Goal: Task Accomplishment & Management: Use online tool/utility

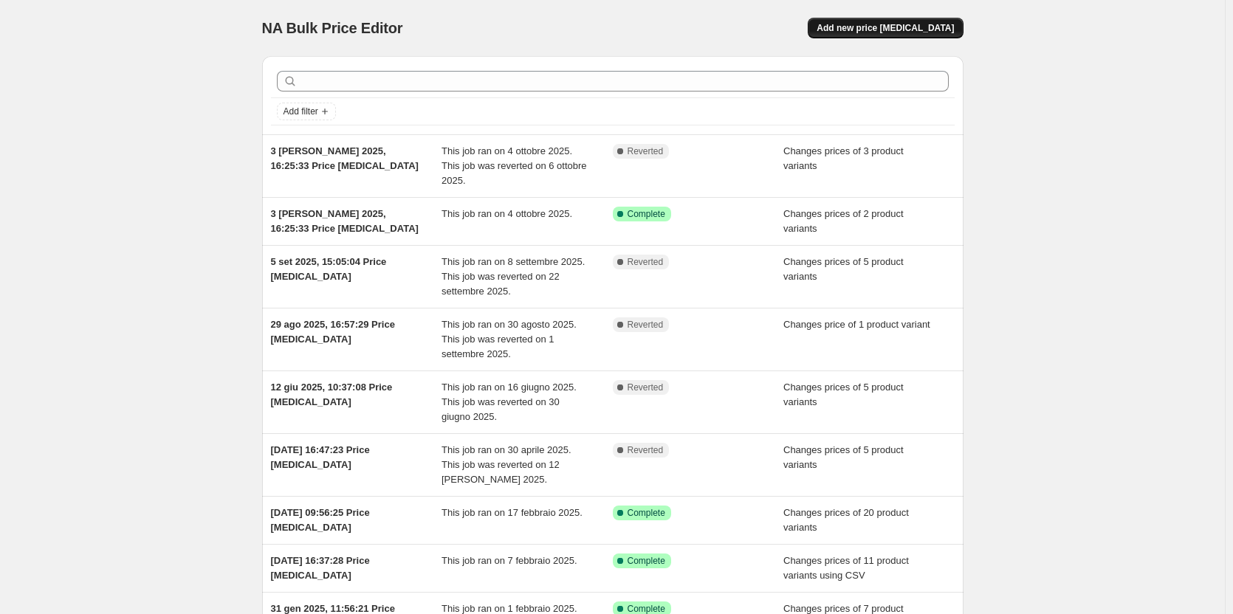
click at [891, 27] on span "Add new price [MEDICAL_DATA]" at bounding box center [884, 28] width 137 height 12
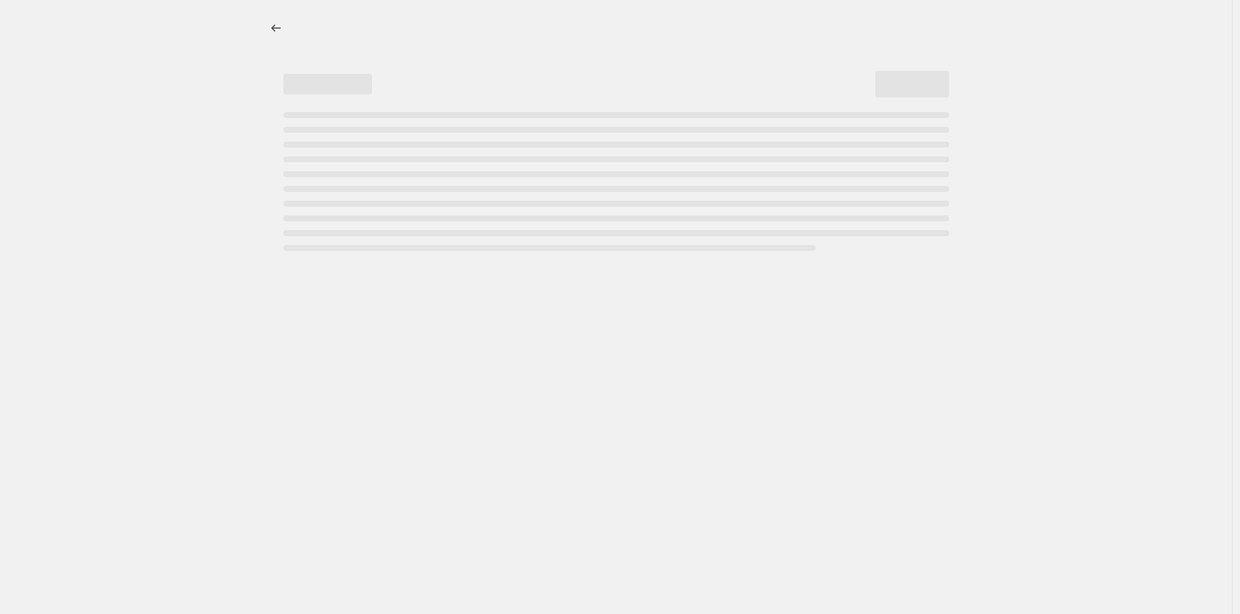
select select "percentage"
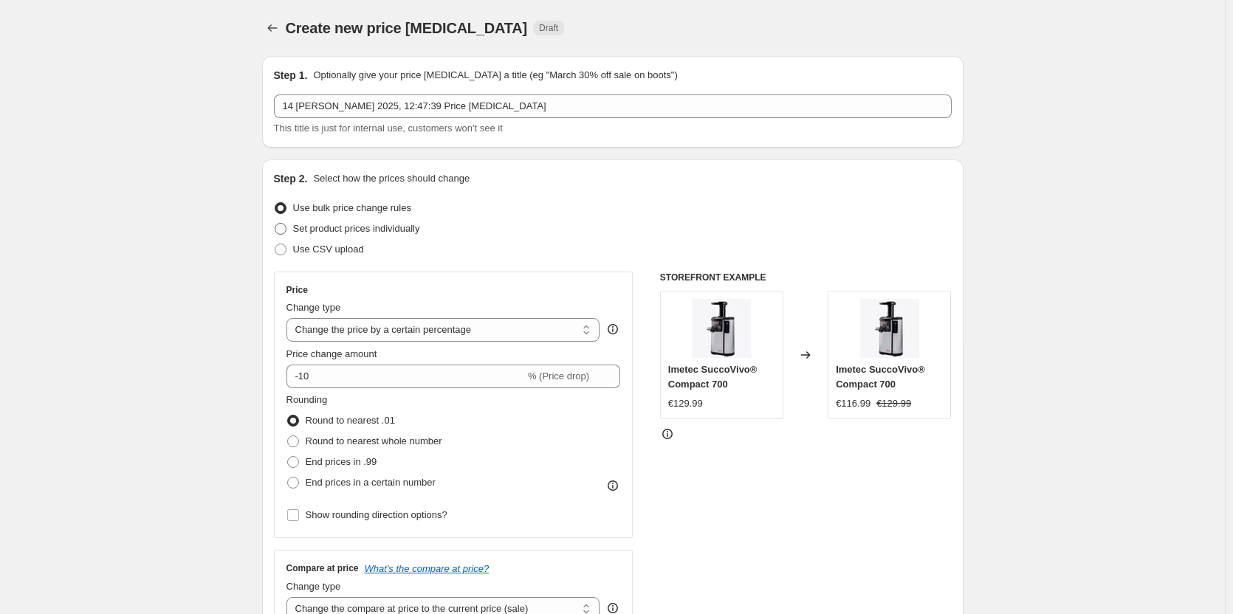
click at [285, 230] on span at bounding box center [281, 229] width 12 height 12
click at [275, 224] on input "Set product prices individually" at bounding box center [275, 223] width 1 height 1
radio input "true"
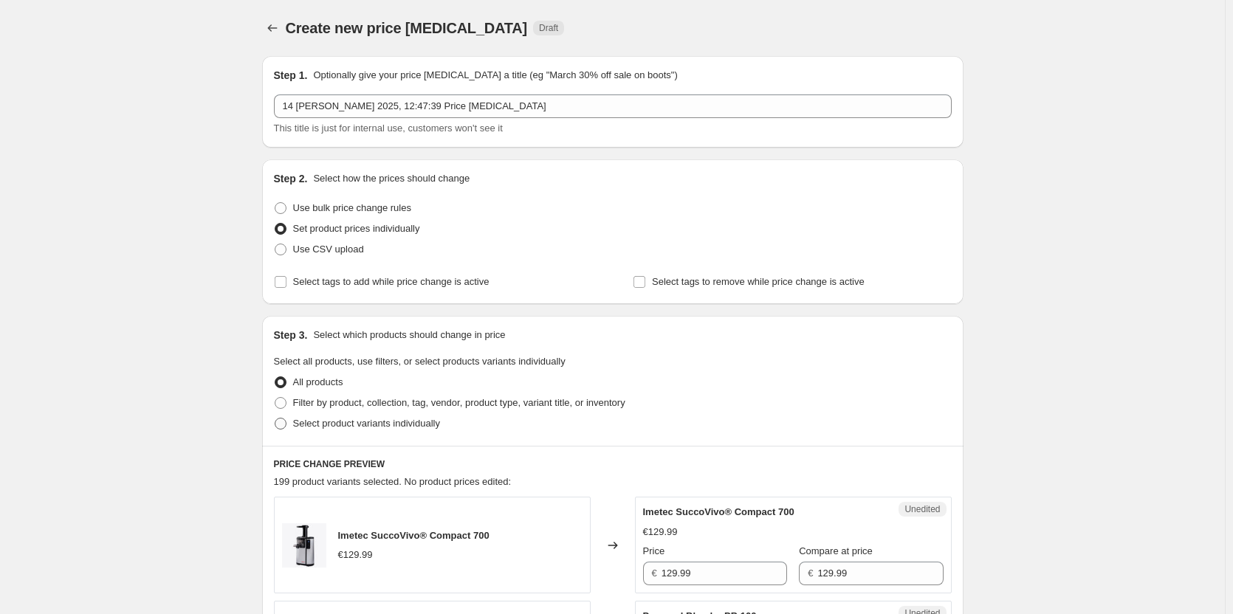
click at [283, 421] on span at bounding box center [281, 424] width 12 height 12
click at [275, 418] on input "Select product variants individually" at bounding box center [275, 418] width 1 height 1
radio input "true"
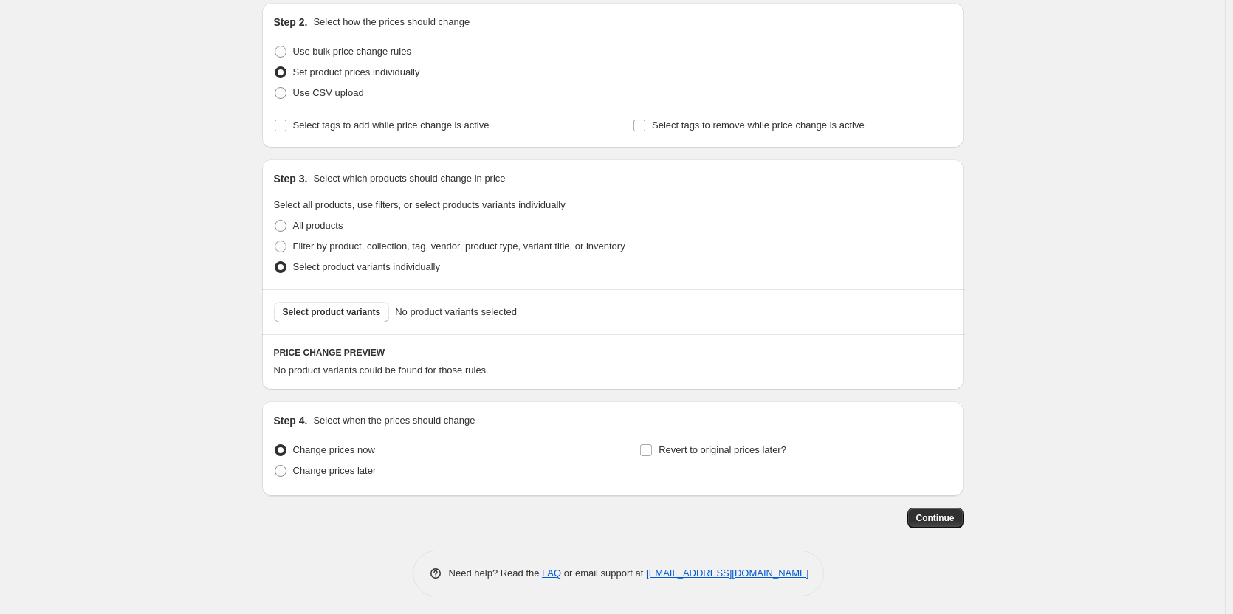
scroll to position [161, 0]
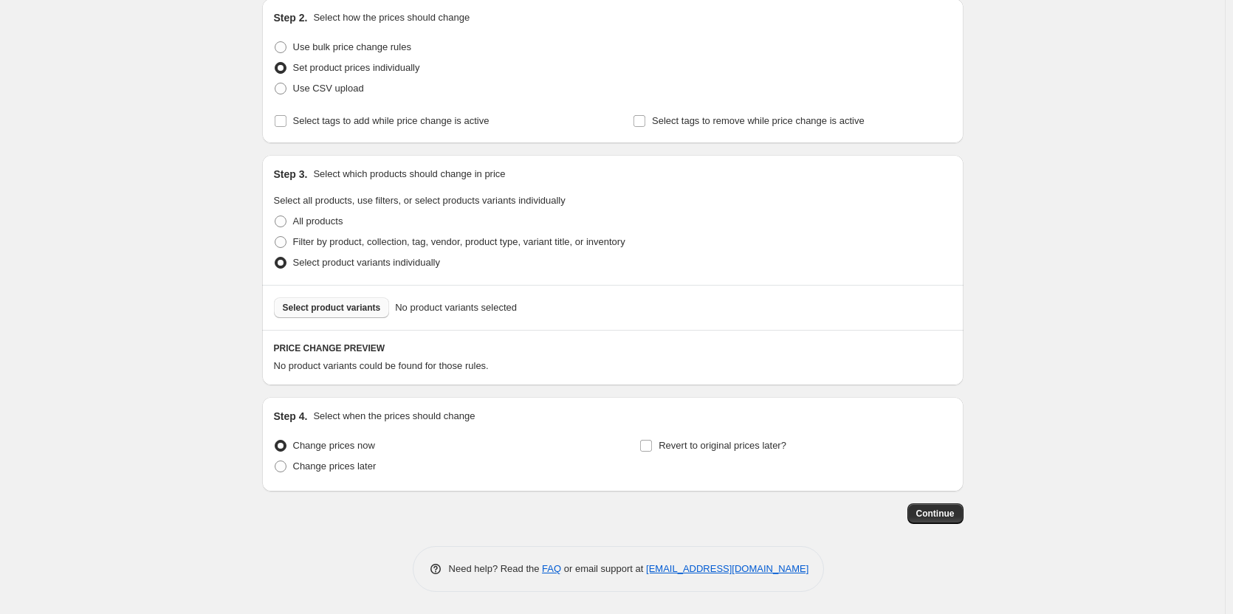
click at [335, 306] on span "Select product variants" at bounding box center [332, 308] width 98 height 12
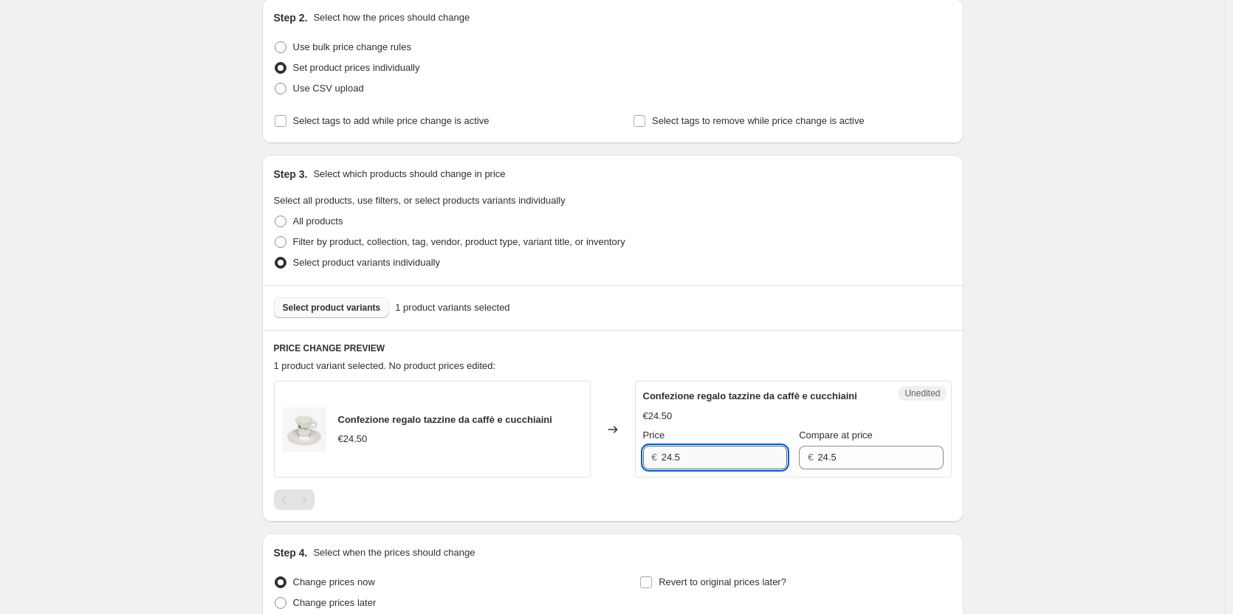
click at [702, 456] on input "24.5" at bounding box center [723, 458] width 125 height 24
type input "29.50"
click at [832, 458] on input "24.5" at bounding box center [879, 458] width 125 height 24
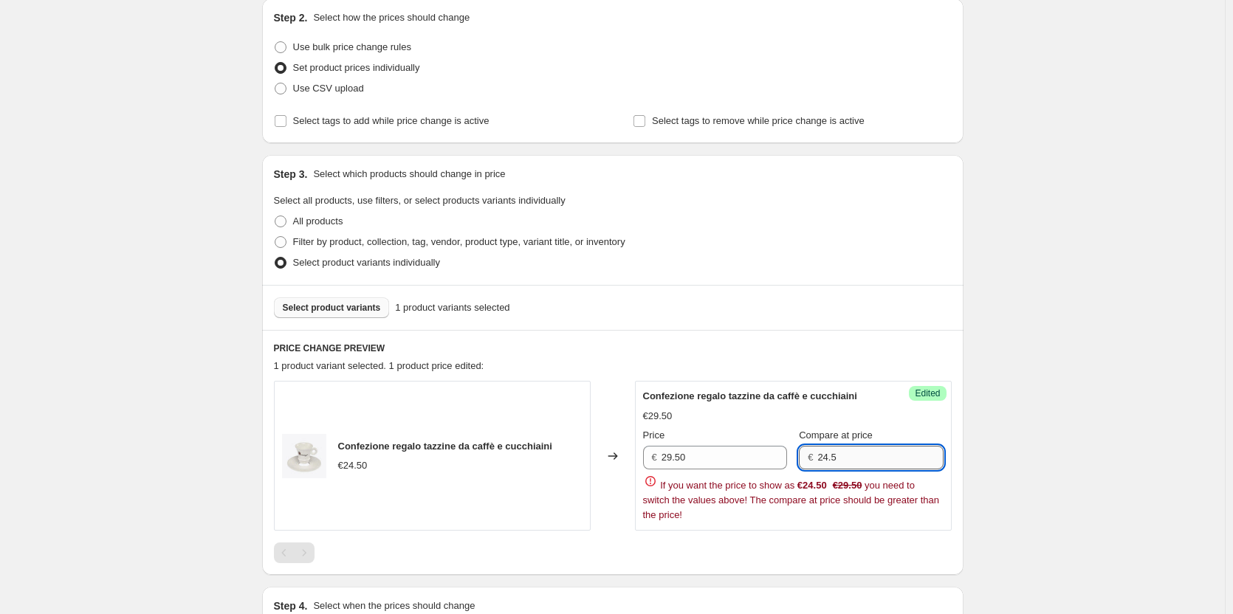
click at [832, 458] on input "24.5" at bounding box center [879, 458] width 125 height 24
type input "29.50"
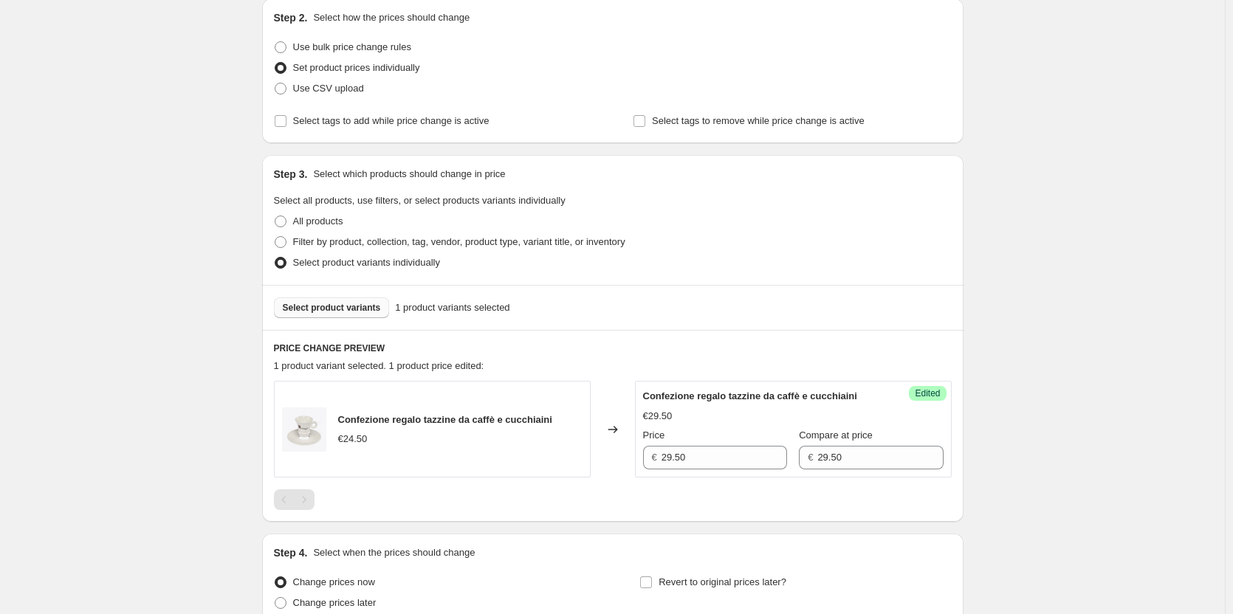
click at [770, 322] on div "Select product variants 1 product variants selected" at bounding box center [612, 307] width 701 height 45
click at [336, 312] on span "Select product variants" at bounding box center [332, 308] width 98 height 12
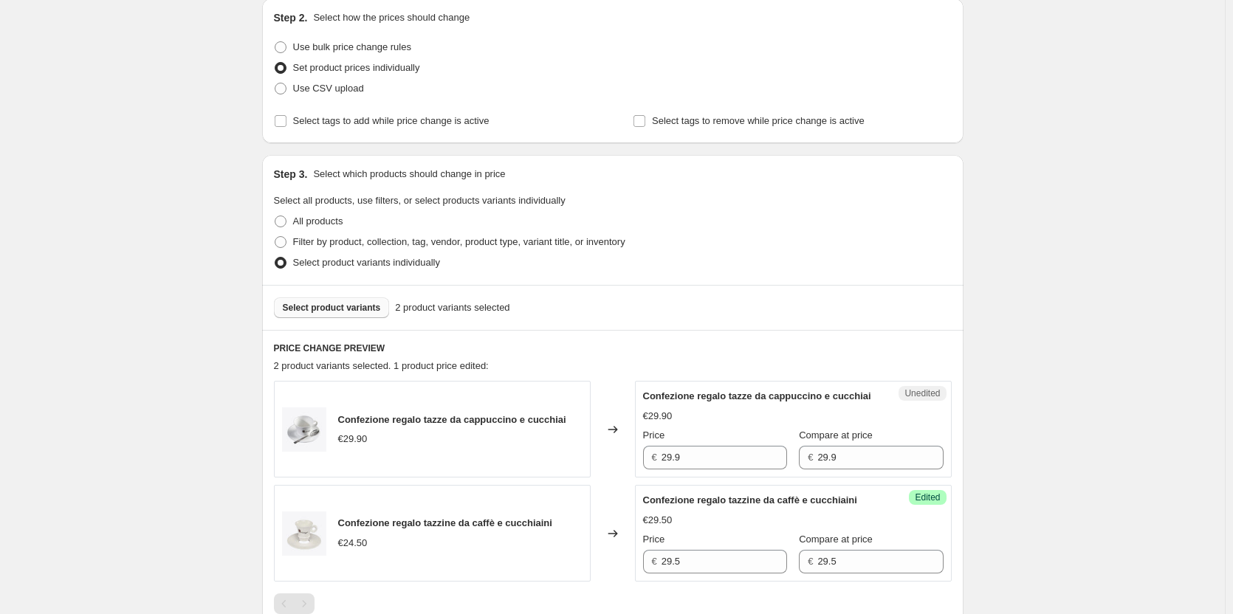
click at [334, 311] on span "Select product variants" at bounding box center [332, 308] width 98 height 12
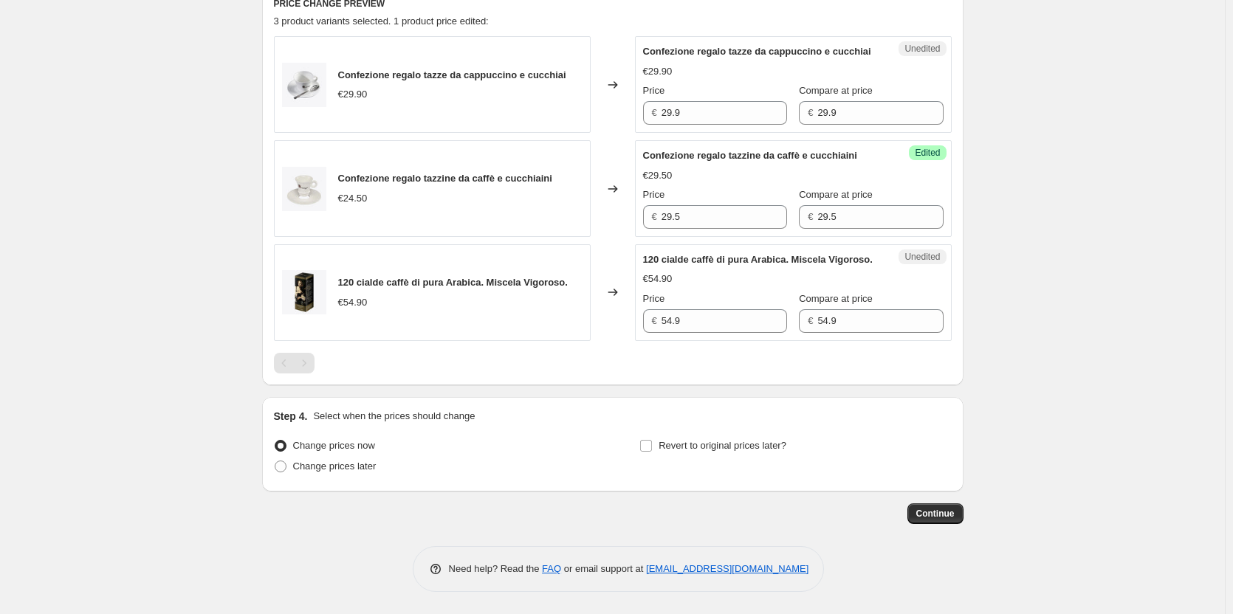
scroll to position [530, 0]
click at [696, 321] on input "54.9" at bounding box center [723, 321] width 125 height 24
type input "59.90"
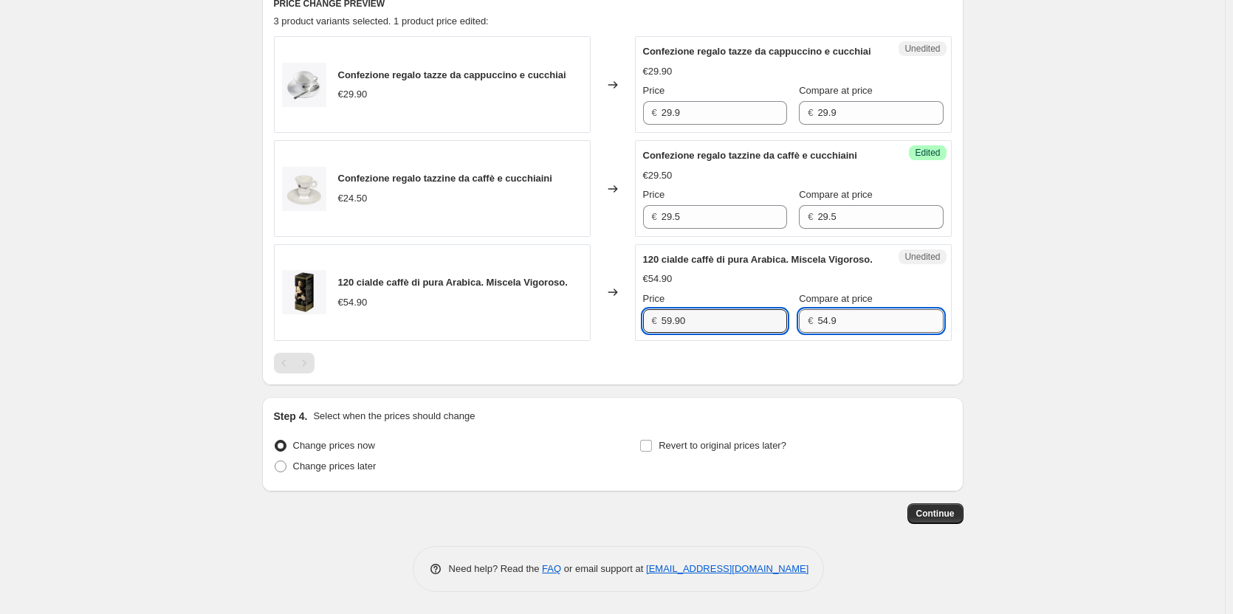
click at [835, 333] on div "Price € 59.90 Compare at price € 54.9" at bounding box center [793, 312] width 300 height 41
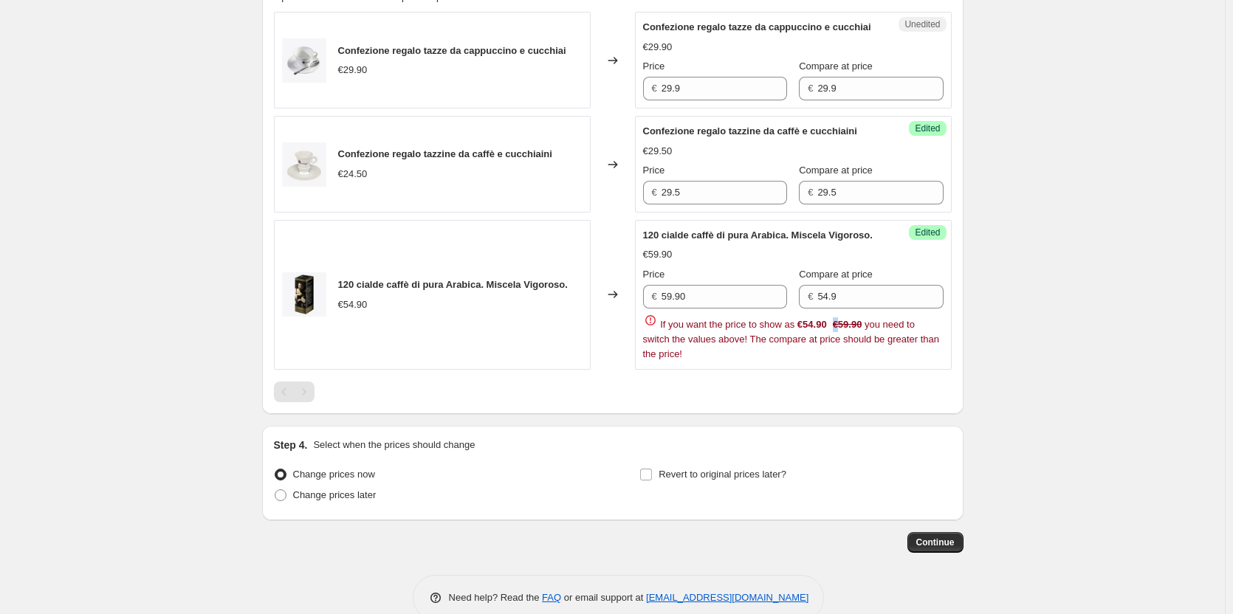
click at [836, 332] on strike "€59.90" at bounding box center [847, 324] width 30 height 15
click at [849, 308] on input "54.9" at bounding box center [879, 297] width 125 height 24
type input "59.90"
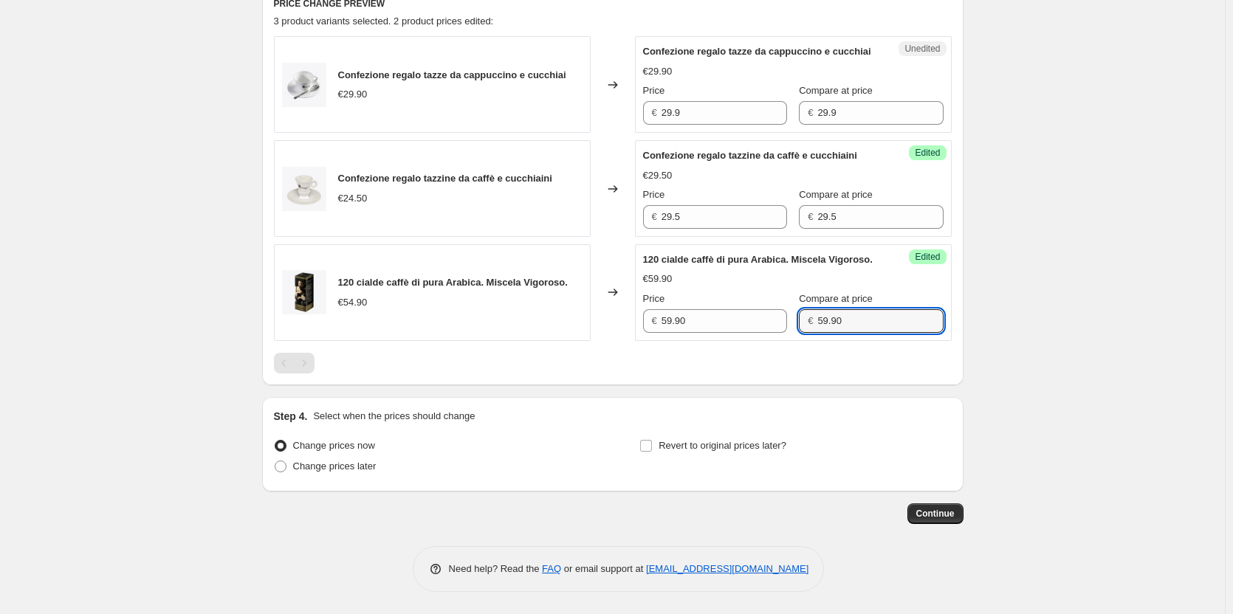
scroll to position [235, 0]
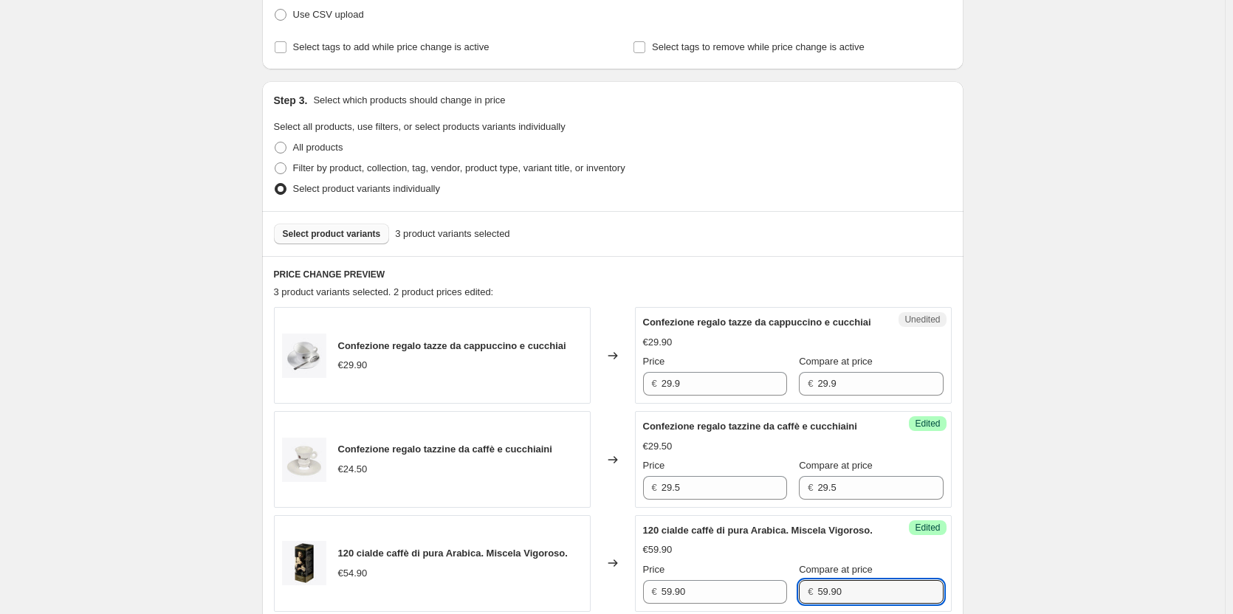
click at [319, 227] on button "Select product variants" at bounding box center [332, 234] width 116 height 21
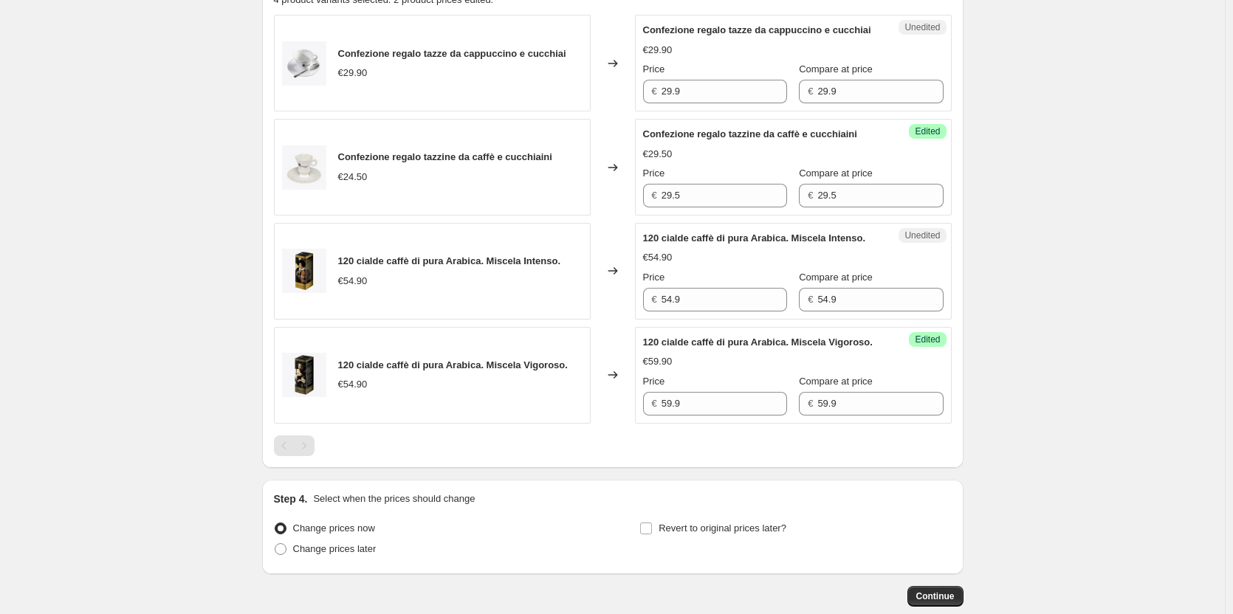
scroll to position [530, 0]
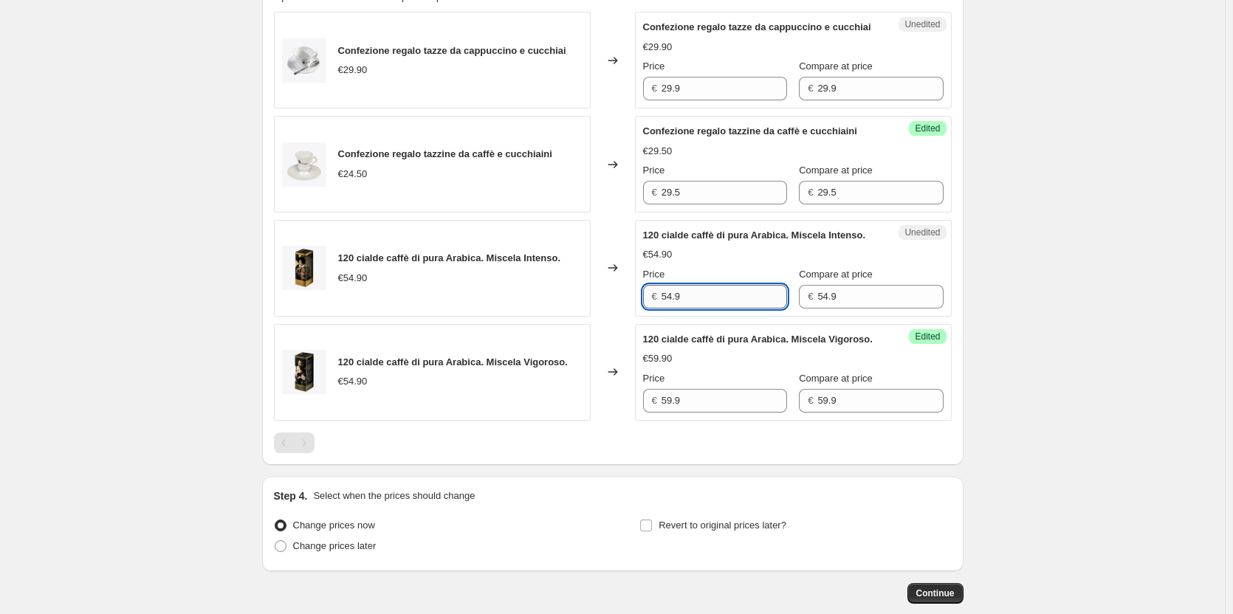
click at [715, 308] on input "54.9" at bounding box center [723, 297] width 125 height 24
type input "59.90"
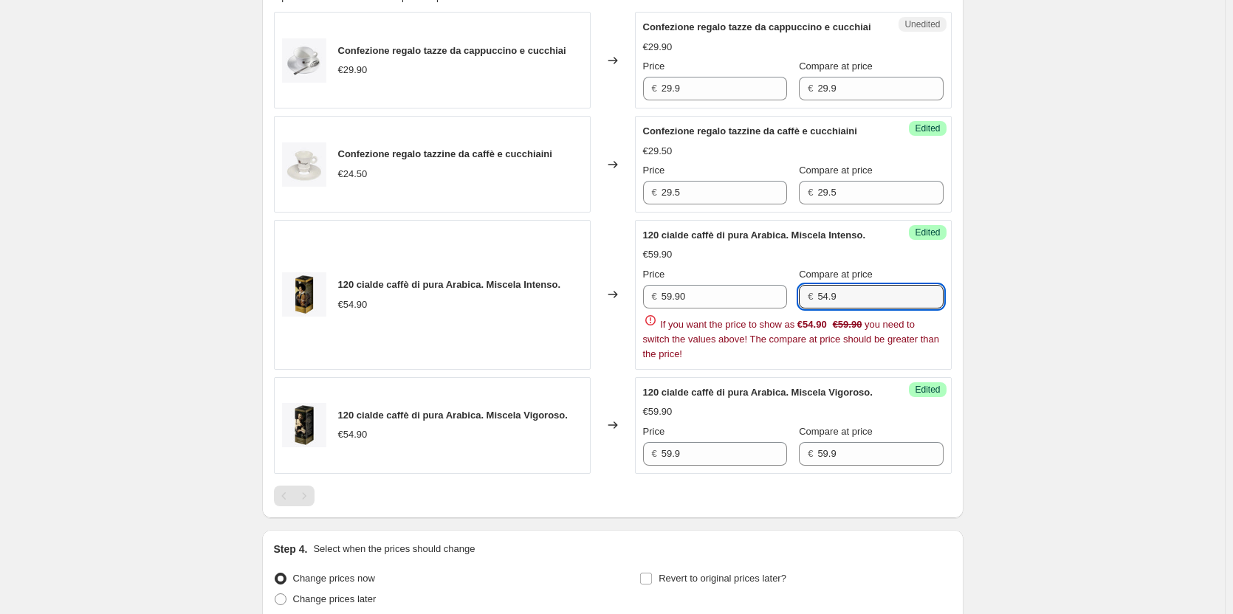
click at [858, 330] on div "Price € 59.90 Compare at price € 54.9 If you want the price to show as €54.90 €…" at bounding box center [793, 314] width 300 height 94
click at [858, 330] on div "If you want the price to show as €54.90 €59.90 you need to switch the values ab…" at bounding box center [793, 337] width 300 height 49
click at [860, 308] on input "54.9" at bounding box center [879, 297] width 125 height 24
type input "59.90"
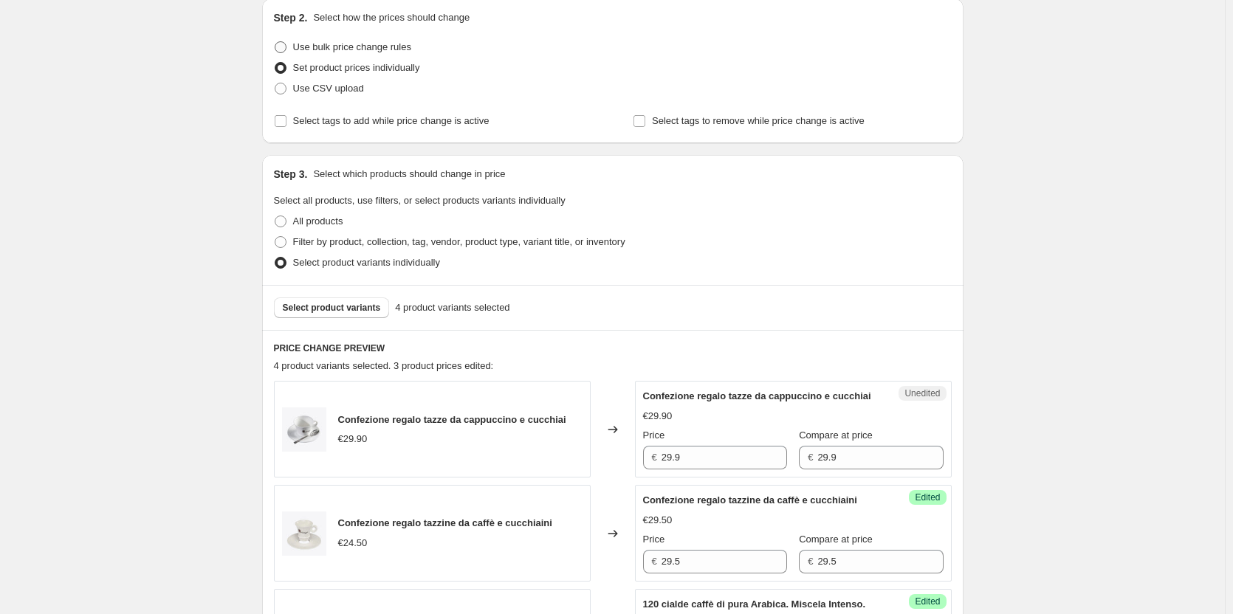
scroll to position [0, 0]
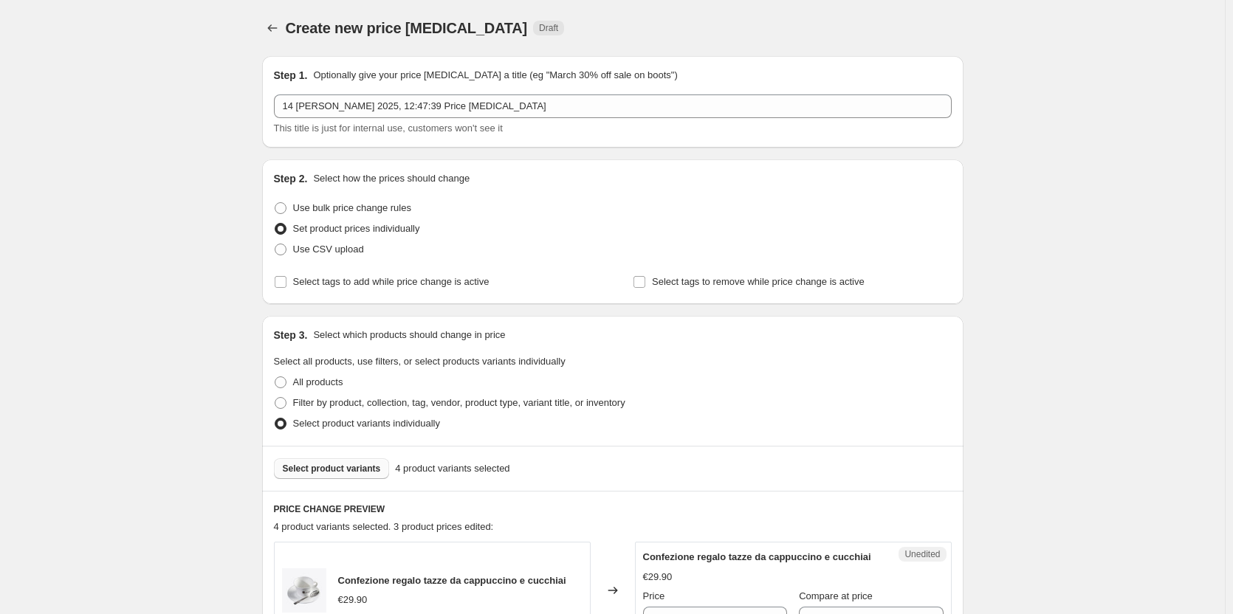
click at [302, 472] on span "Select product variants" at bounding box center [332, 469] width 98 height 12
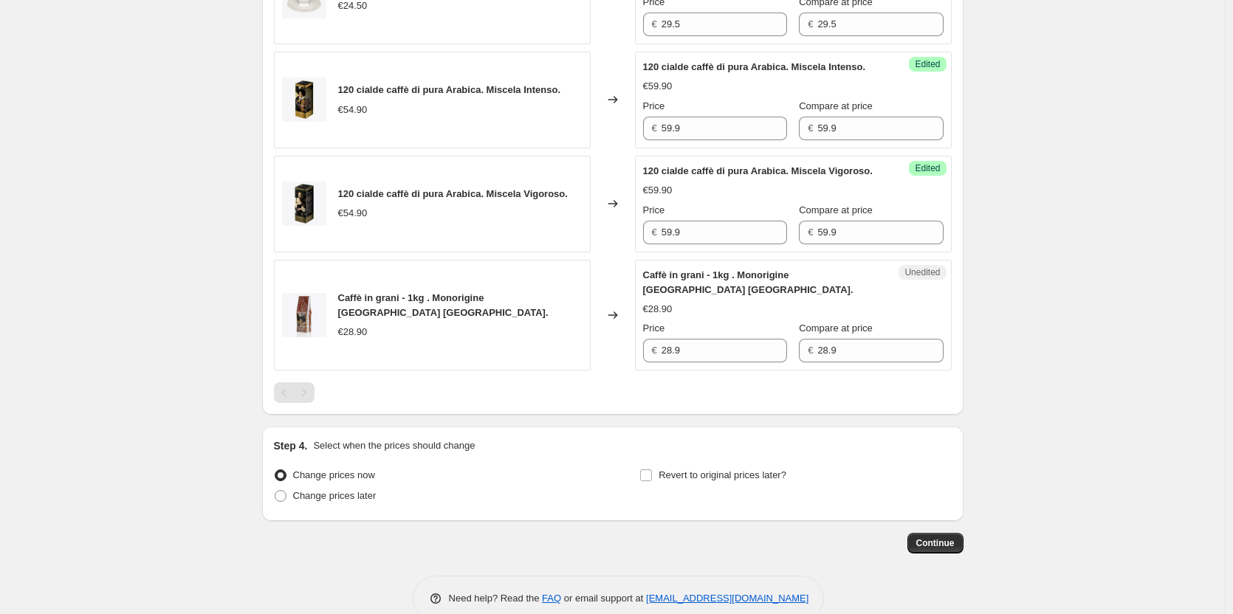
scroll to position [772, 0]
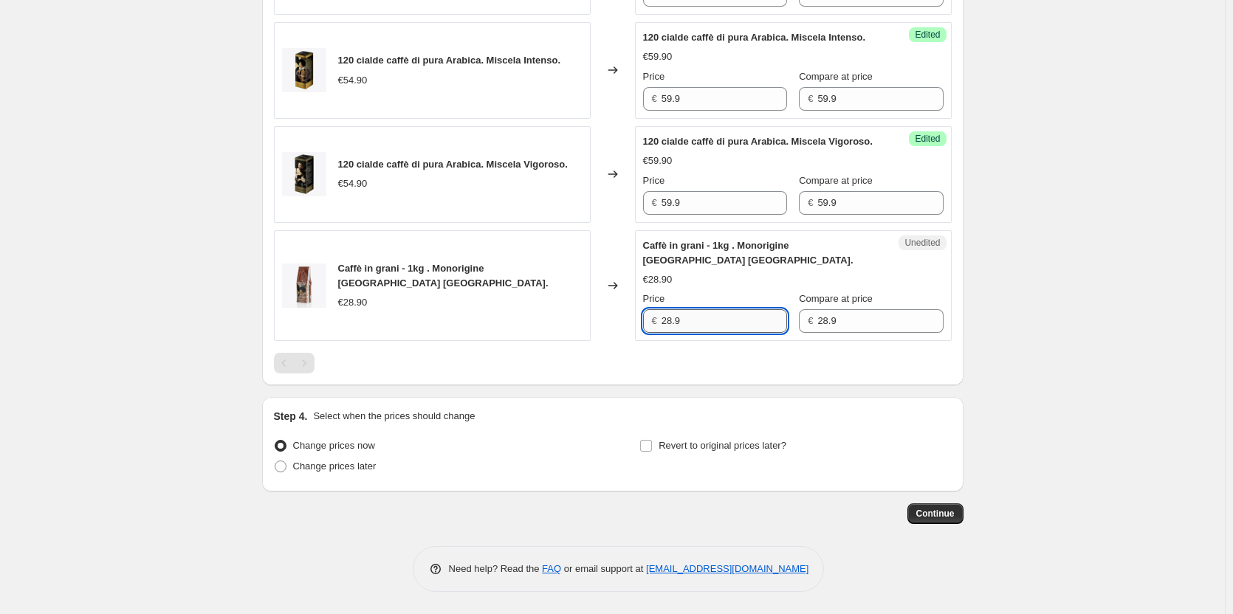
click at [688, 317] on input "28.9" at bounding box center [723, 321] width 125 height 24
type input "35.90"
click at [834, 320] on div "Price € 35.90 Compare at price € 28.9" at bounding box center [793, 312] width 300 height 41
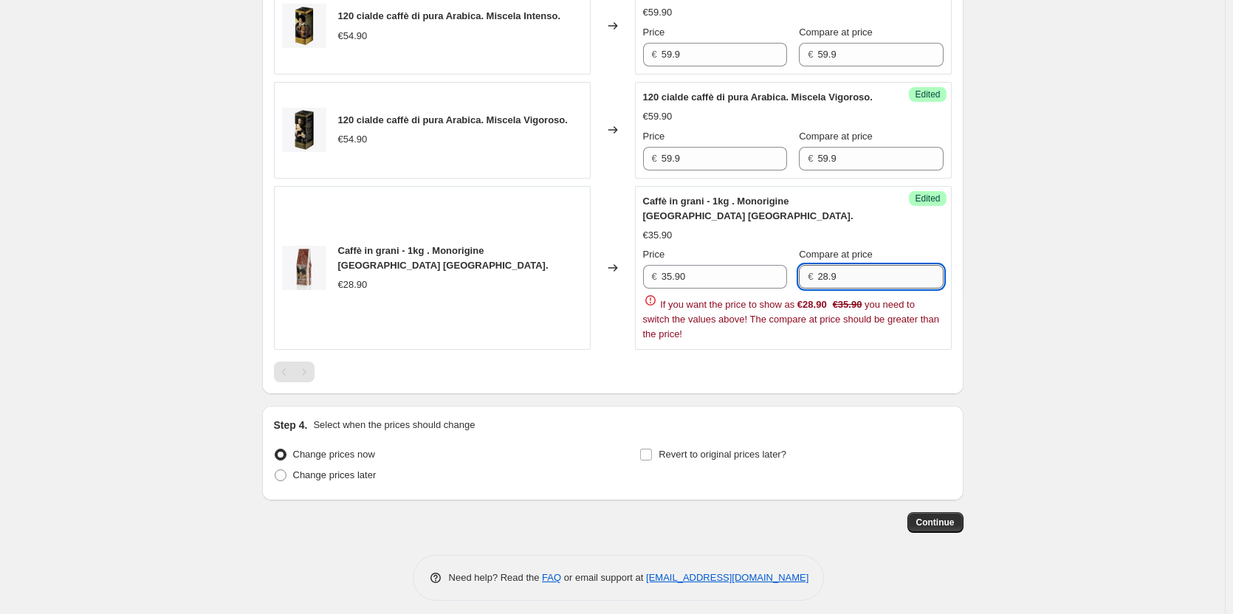
click at [834, 320] on div "Price € 35.90 Compare at price € 28.9 If you want the price to show as €28.90 €…" at bounding box center [793, 294] width 300 height 94
click at [837, 289] on input "28.9" at bounding box center [879, 277] width 125 height 24
type input "35.90"
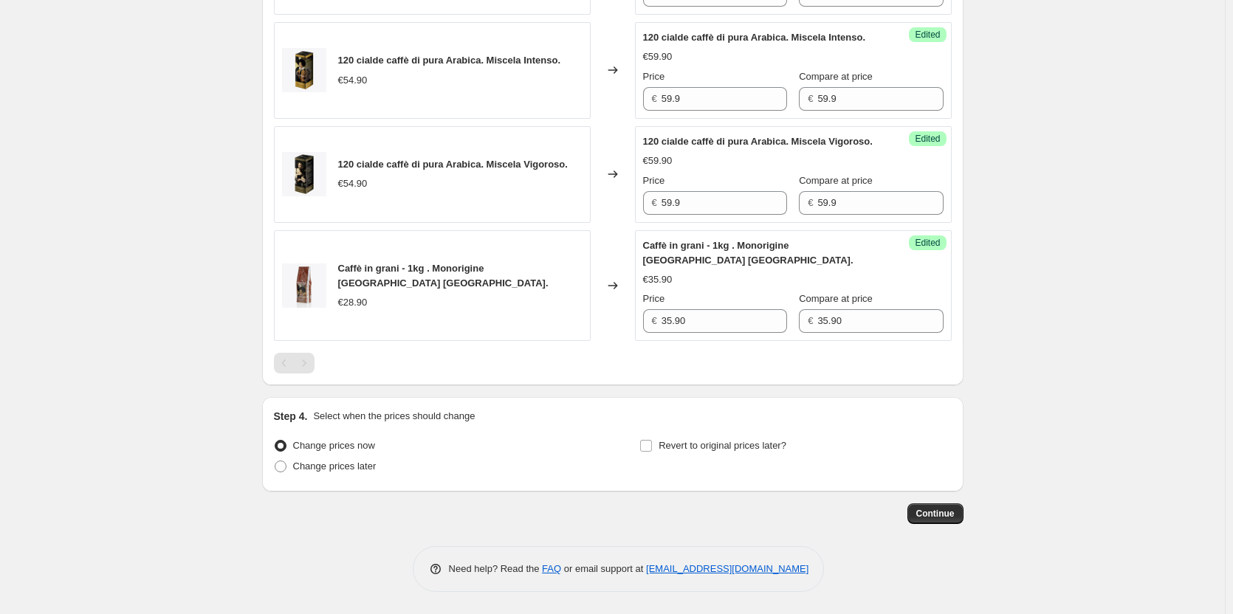
click at [692, 317] on input "35.90" at bounding box center [723, 321] width 125 height 24
type input "34.50"
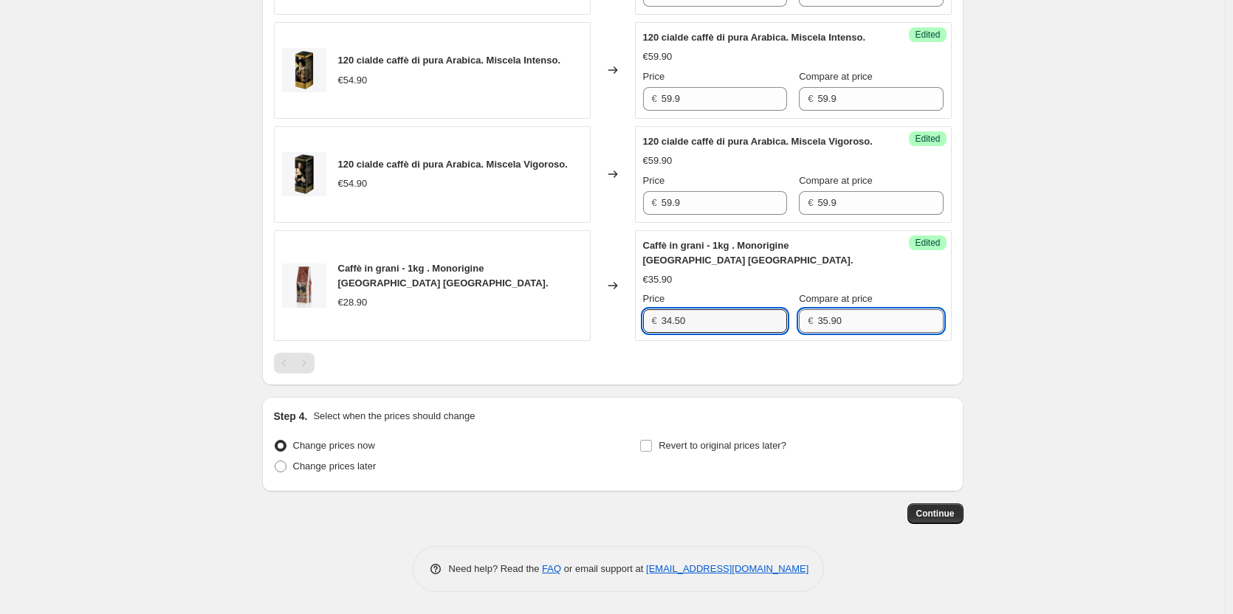
click at [852, 317] on input "35.90" at bounding box center [879, 321] width 125 height 24
type input "34.50"
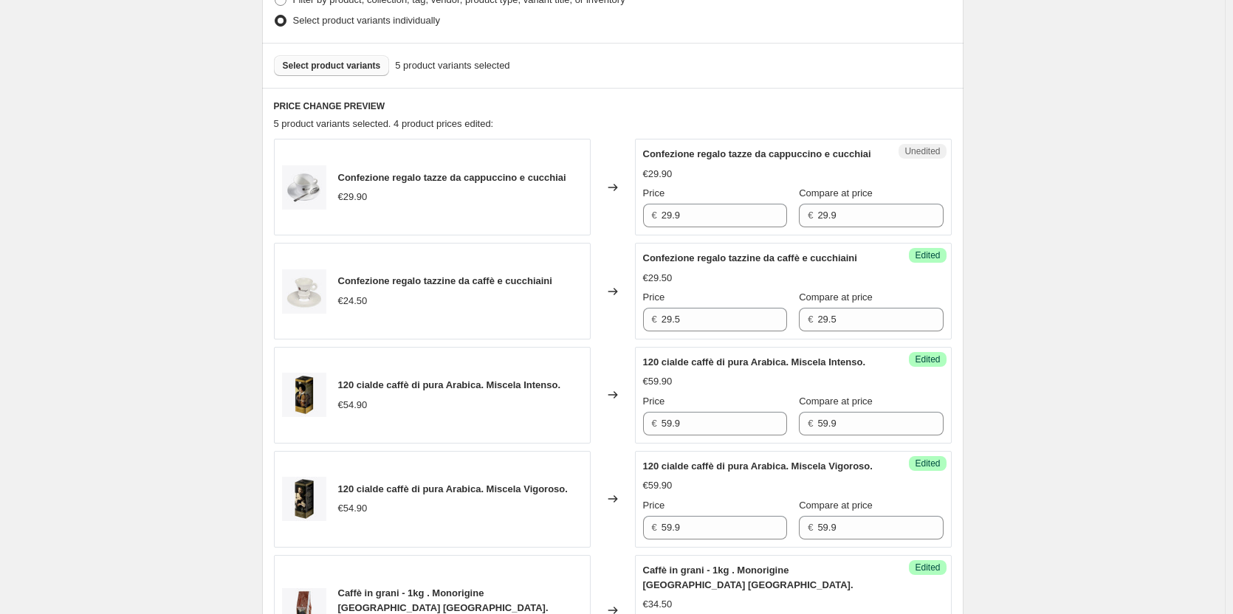
scroll to position [329, 0]
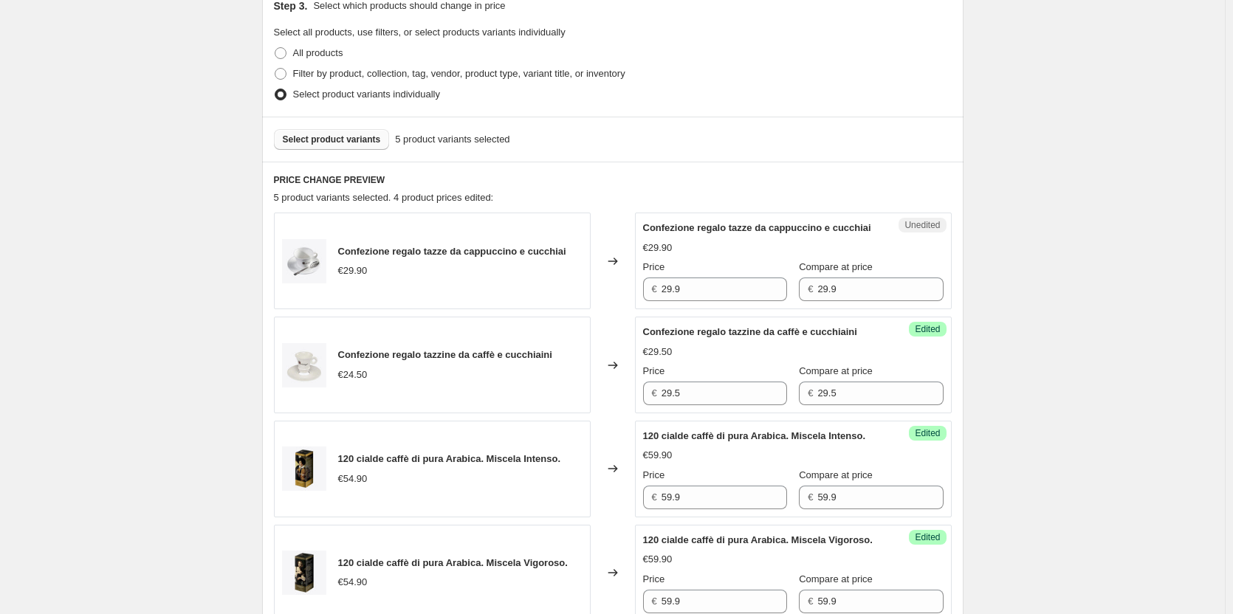
click at [329, 145] on button "Select product variants" at bounding box center [332, 139] width 116 height 21
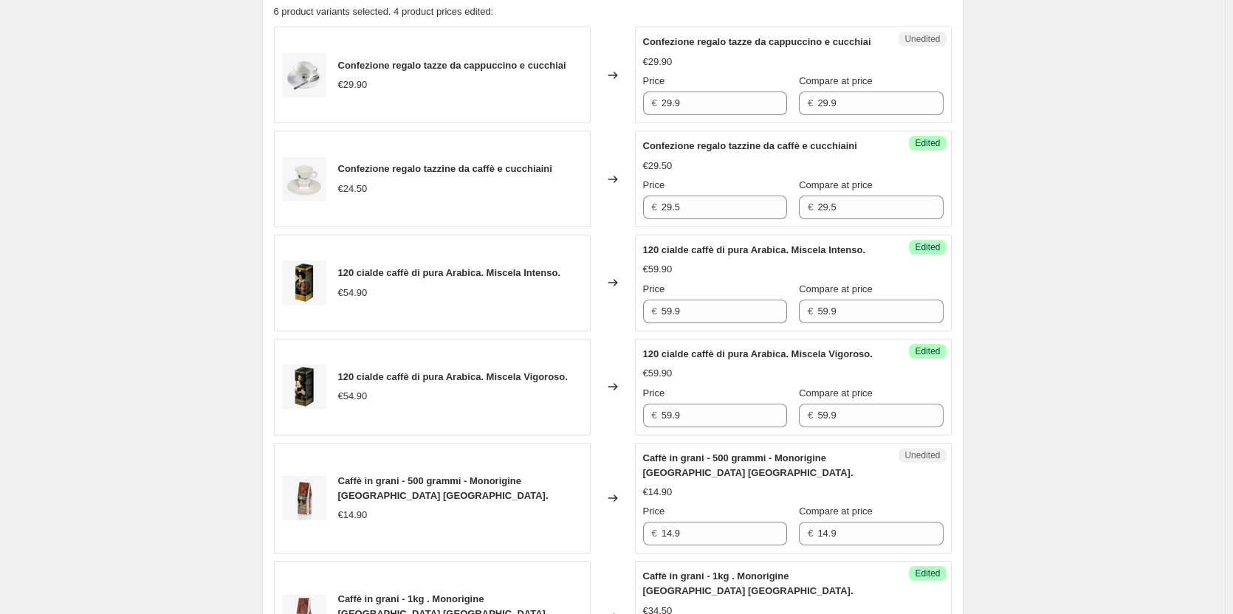
scroll to position [698, 0]
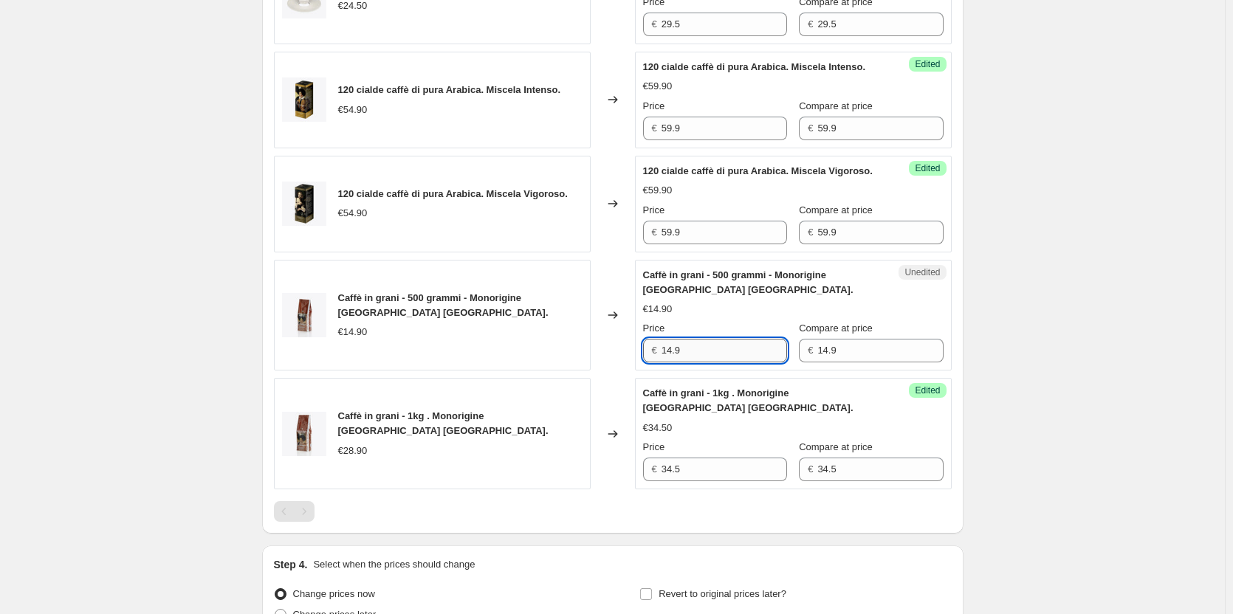
click at [701, 362] on input "14.9" at bounding box center [723, 351] width 125 height 24
type input "17.90"
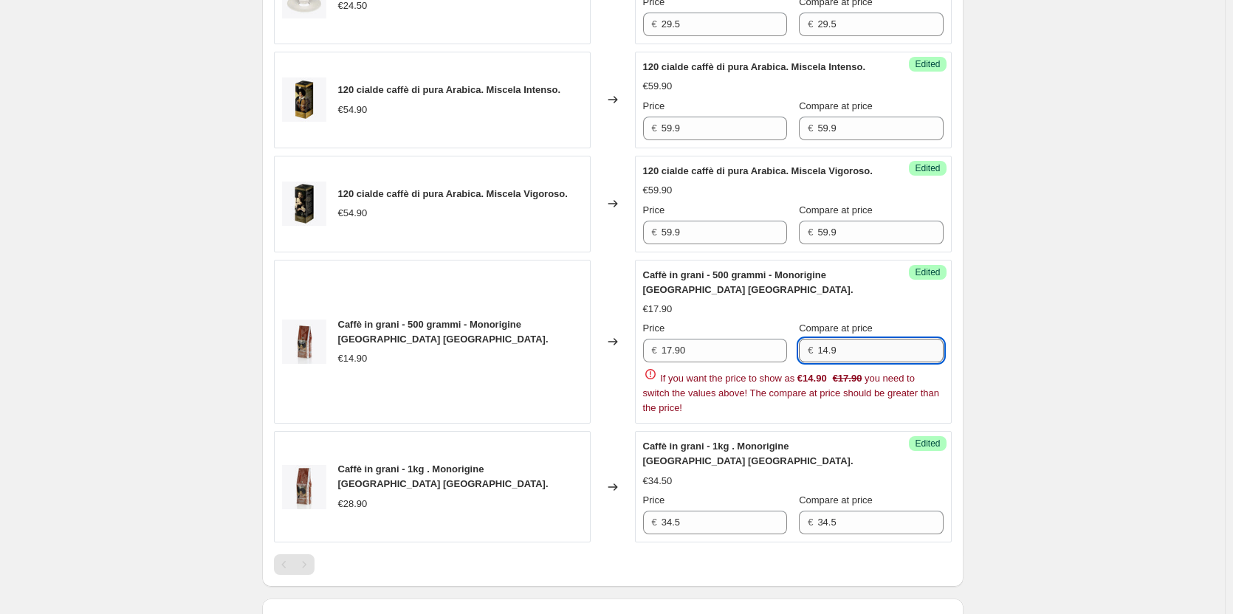
click at [832, 362] on input "14.9" at bounding box center [879, 351] width 125 height 24
type input "17.90"
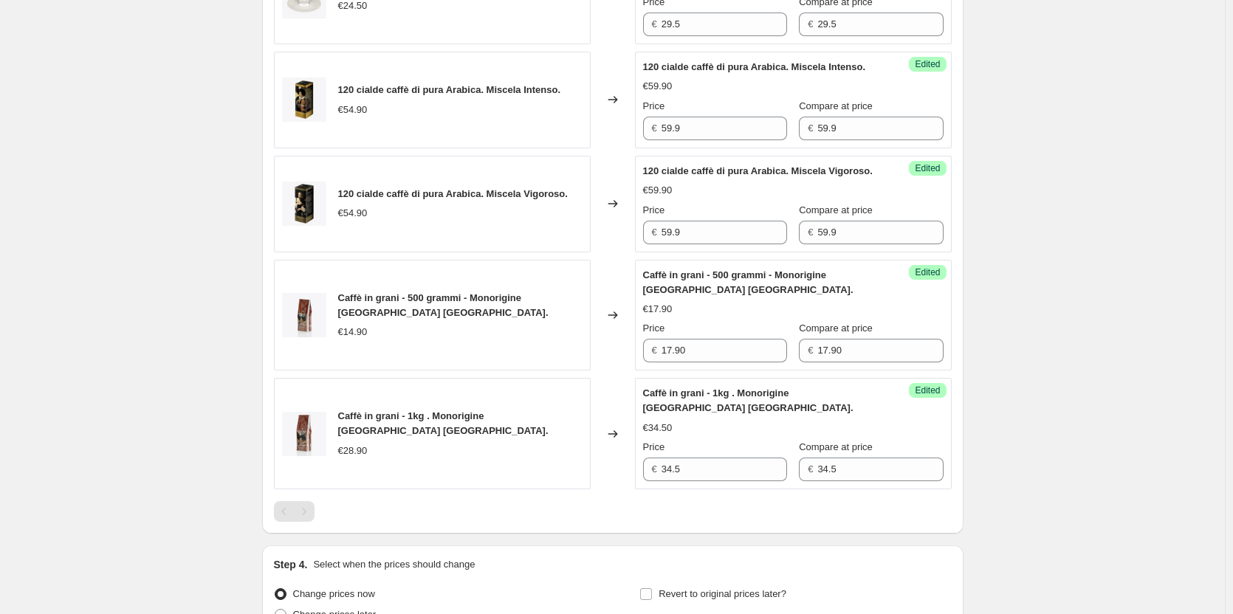
click at [1114, 376] on div "Create new price [MEDICAL_DATA]. This page is ready Create new price [MEDICAL_D…" at bounding box center [612, 32] width 1224 height 1461
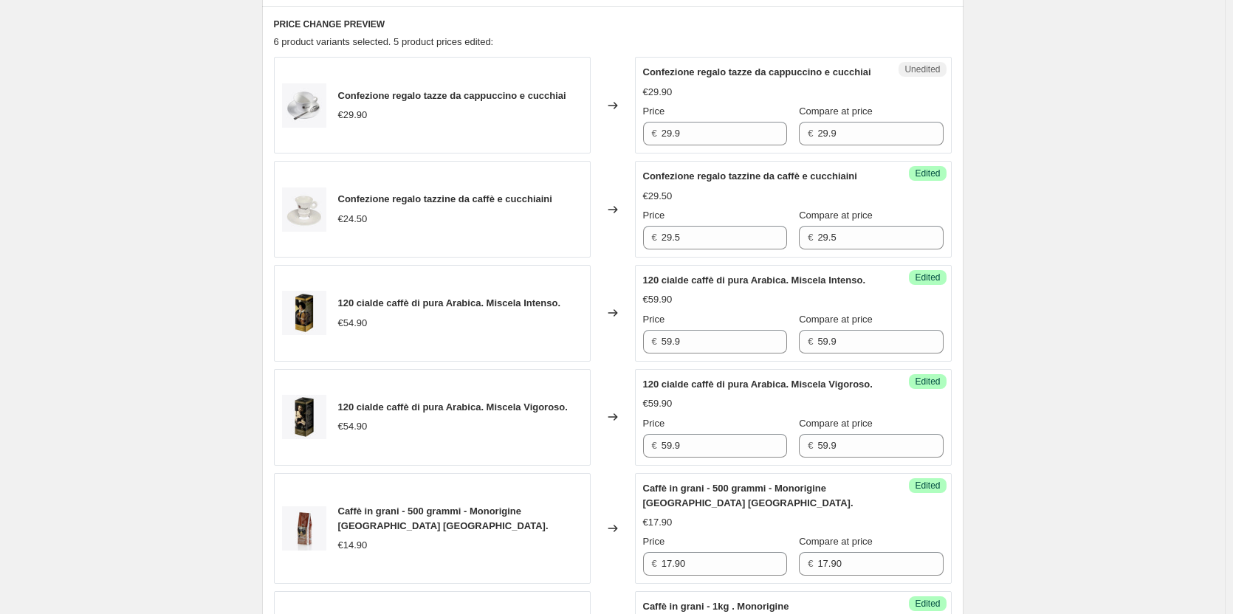
scroll to position [329, 0]
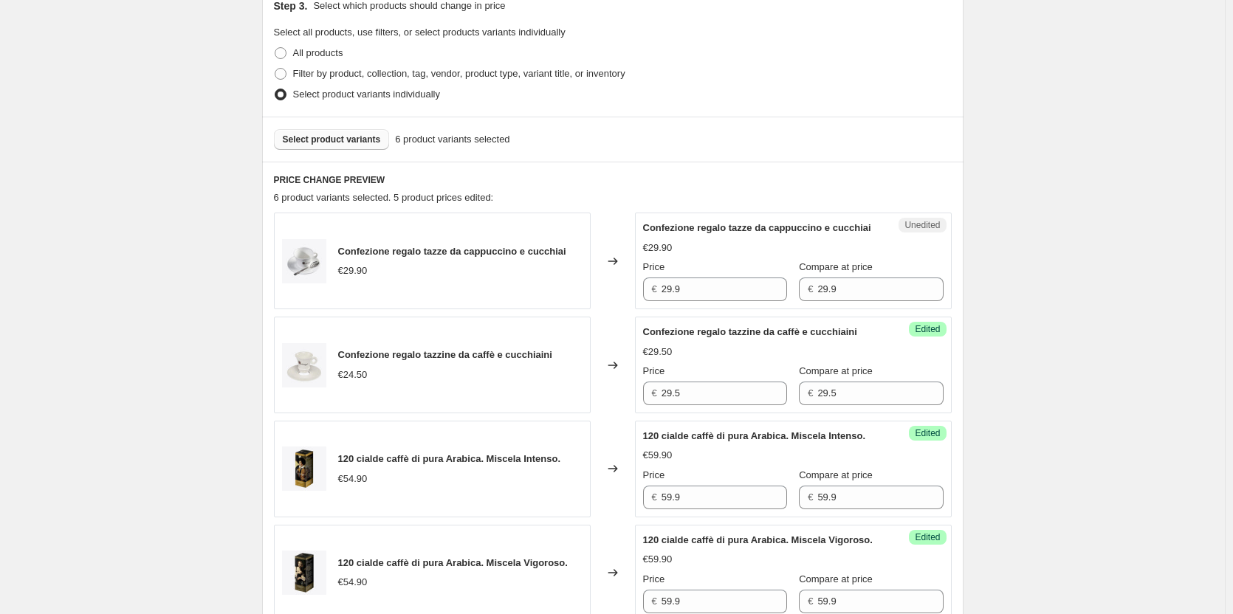
click at [339, 141] on span "Select product variants" at bounding box center [332, 140] width 98 height 12
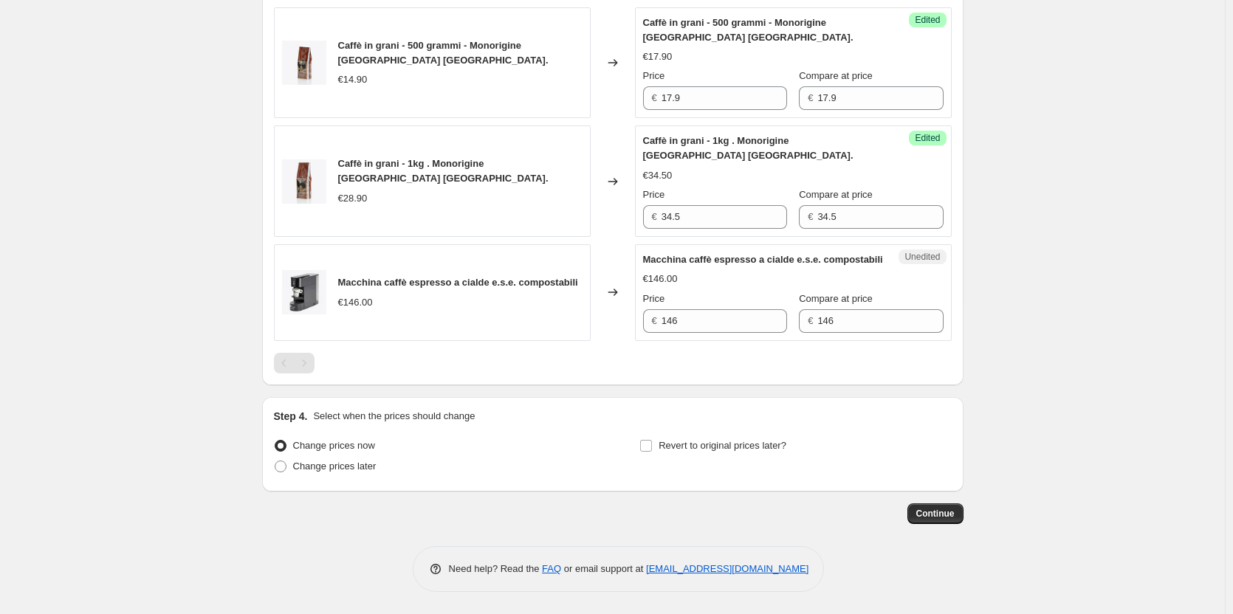
scroll to position [993, 0]
click at [683, 333] on input "146" at bounding box center [723, 321] width 125 height 24
type input "175"
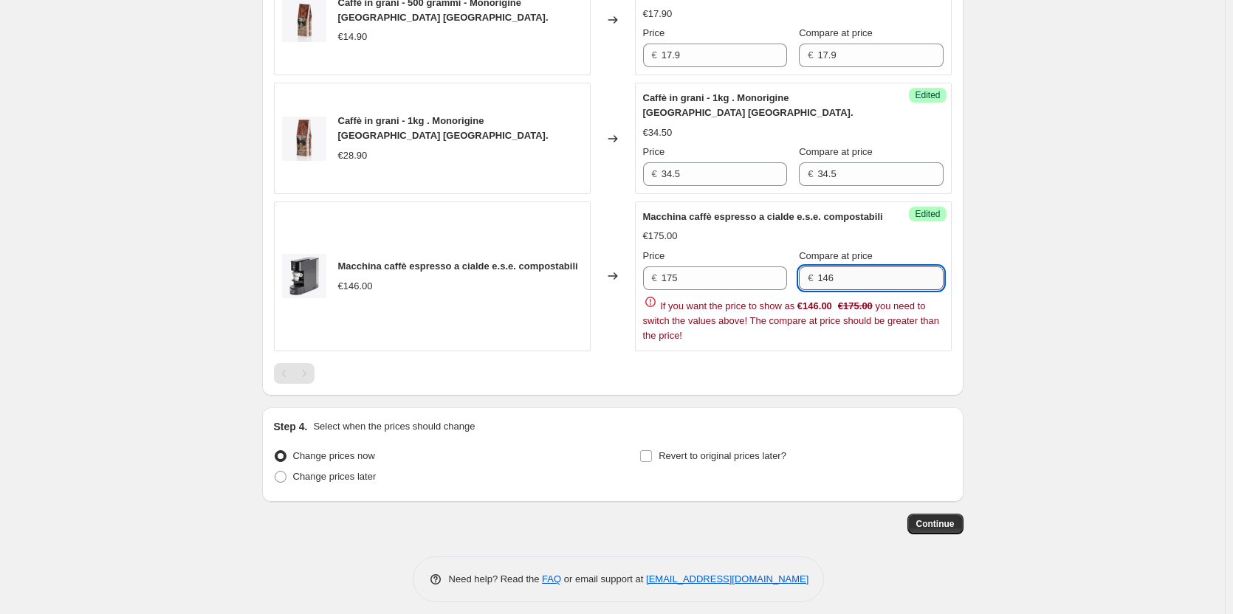
click at [867, 341] on div "Price € 175 Compare at price € 146 If you want the price to show as €146.00 €17…" at bounding box center [793, 296] width 300 height 94
click at [861, 290] on input "146" at bounding box center [879, 278] width 125 height 24
click at [862, 290] on input "146" at bounding box center [879, 278] width 125 height 24
type input "175"
click at [767, 452] on div "Step 4. Select when the prices should change Change prices now Change prices la…" at bounding box center [612, 454] width 701 height 94
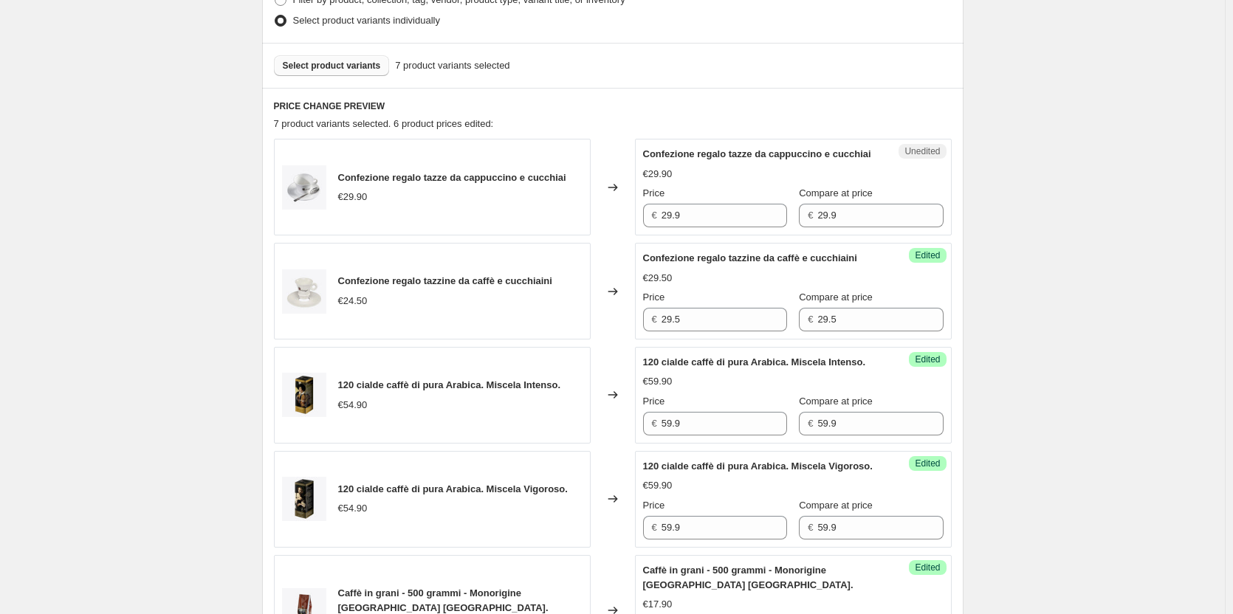
scroll to position [34, 0]
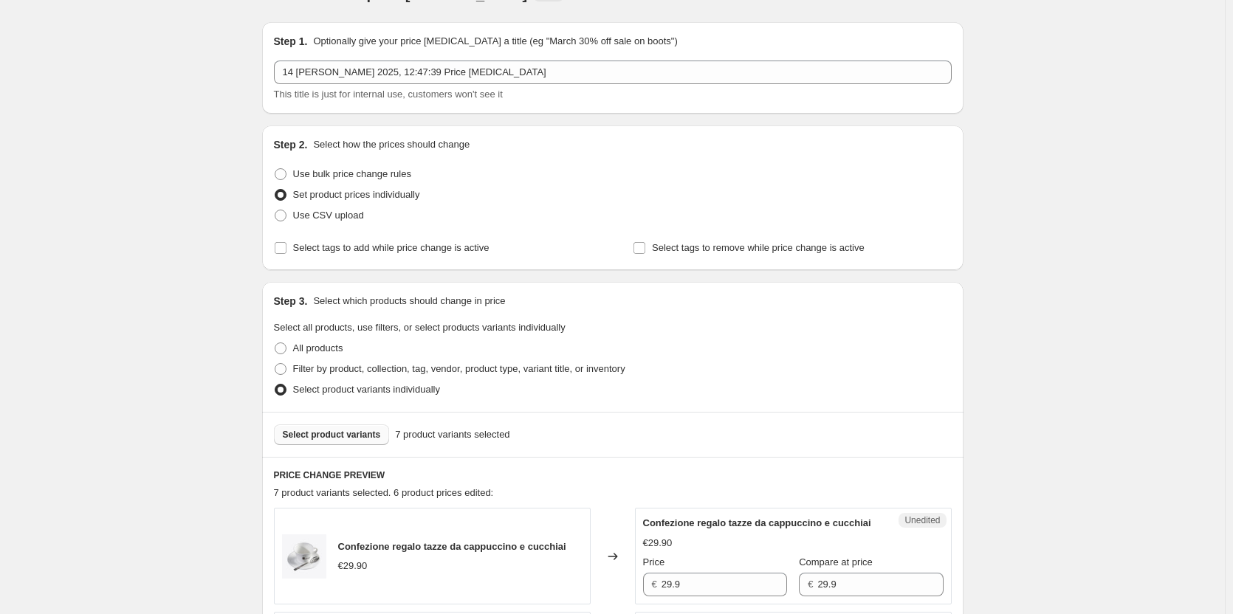
click at [331, 438] on span "Select product variants" at bounding box center [332, 435] width 98 height 12
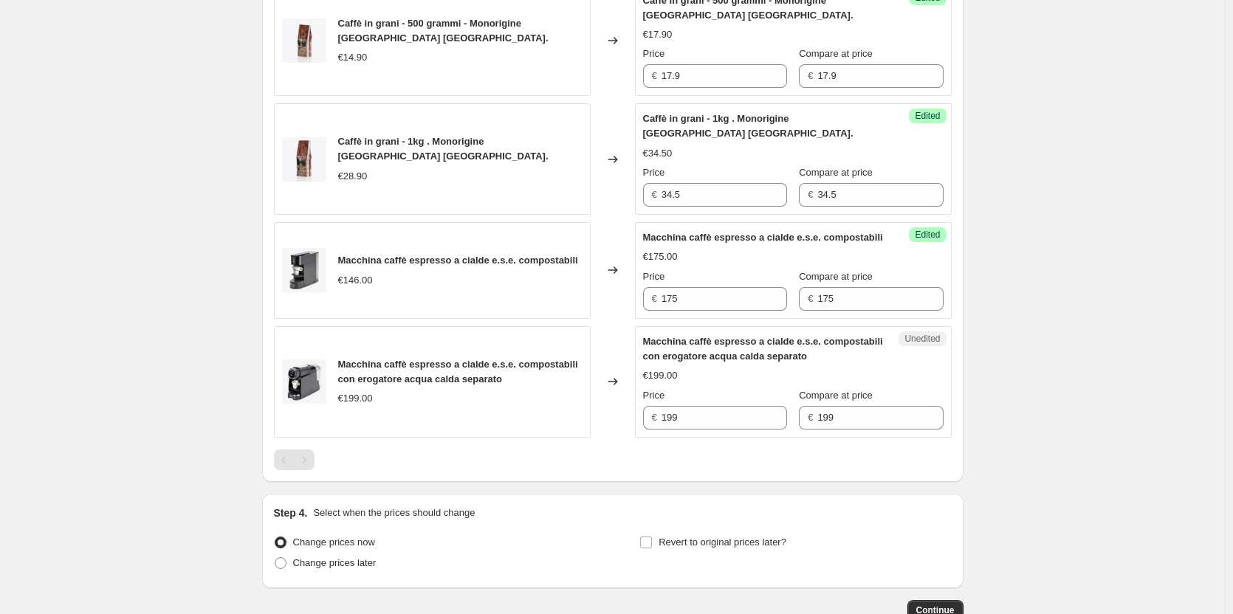
scroll to position [1128, 0]
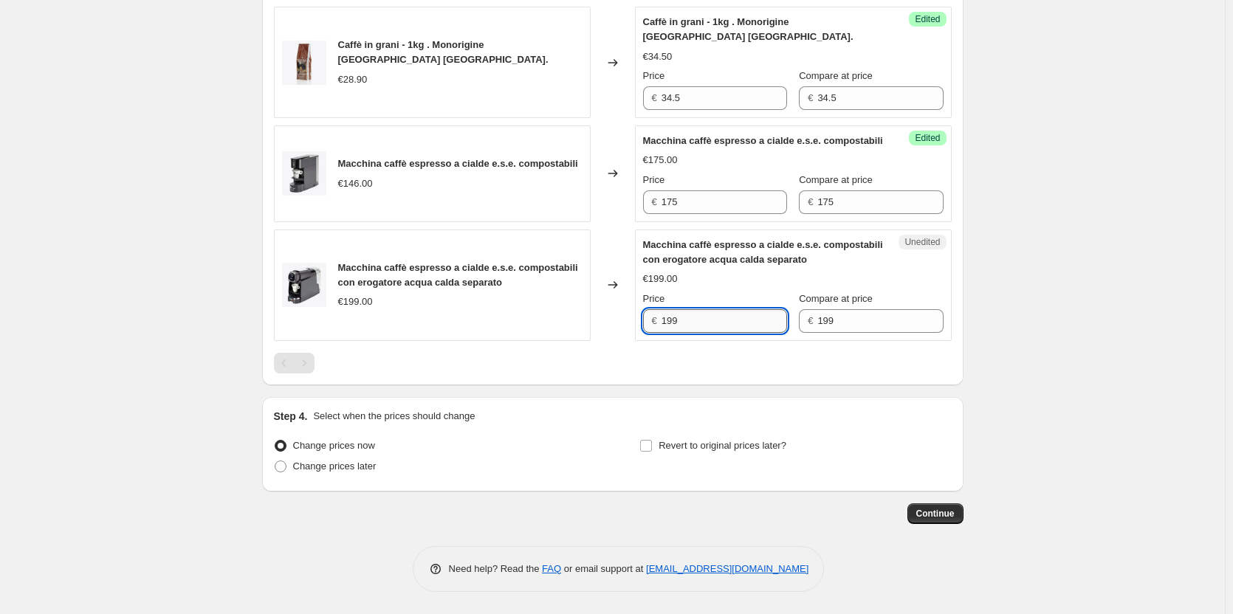
click at [714, 315] on input "199" at bounding box center [723, 321] width 125 height 24
type input "289"
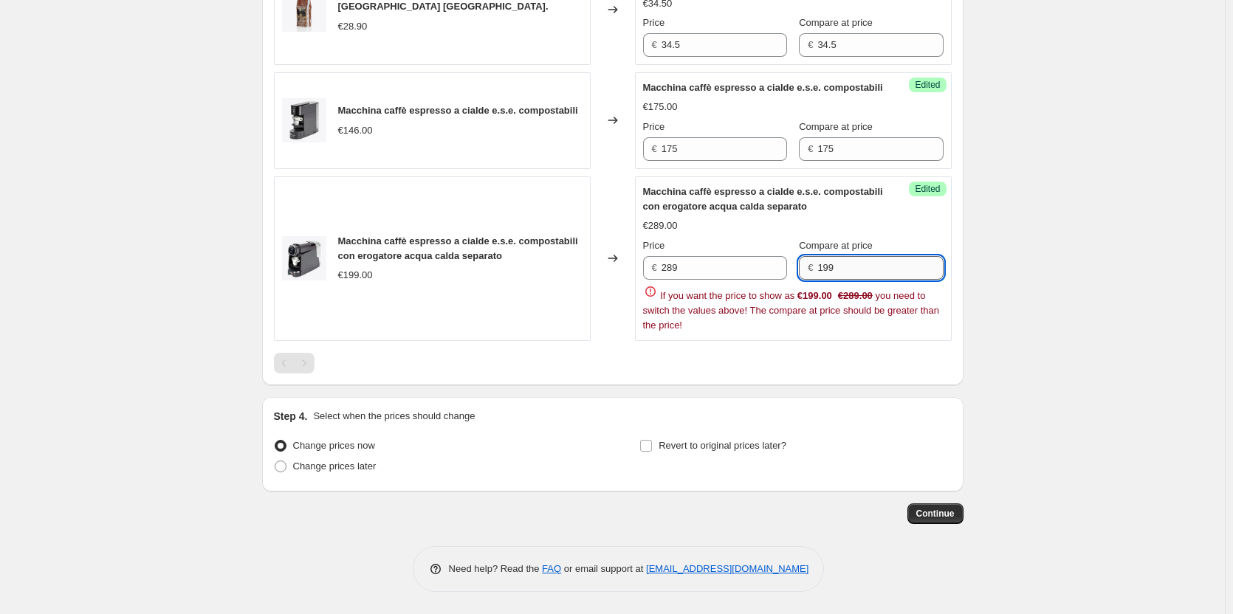
click at [852, 280] on input "199" at bounding box center [879, 268] width 125 height 24
type input "289"
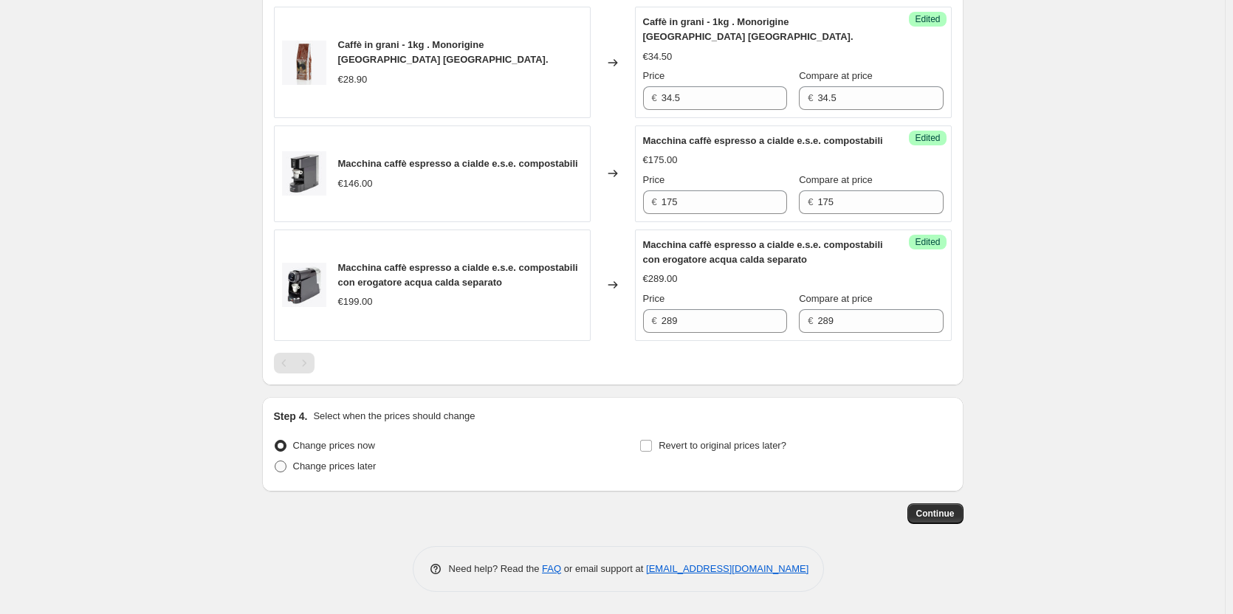
click at [295, 467] on label "Change prices later" at bounding box center [325, 466] width 103 height 21
click at [275, 461] on input "Change prices later" at bounding box center [275, 461] width 1 height 1
radio input "true"
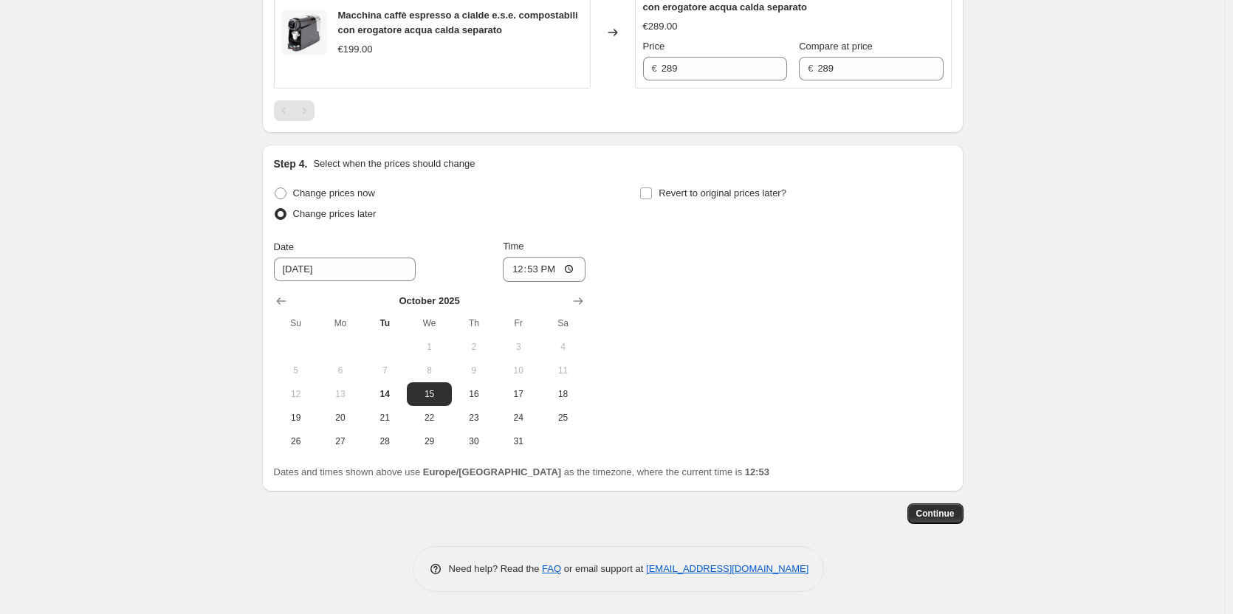
scroll to position [1381, 0]
click at [351, 419] on span "20" at bounding box center [340, 418] width 32 height 12
type input "[DATE]"
click at [575, 268] on input "12:53" at bounding box center [544, 269] width 83 height 25
click at [857, 430] on div "Change prices now Change prices later Date [DATE] Time 12:53 [DATE] Su Mo Tu We…" at bounding box center [613, 318] width 678 height 270
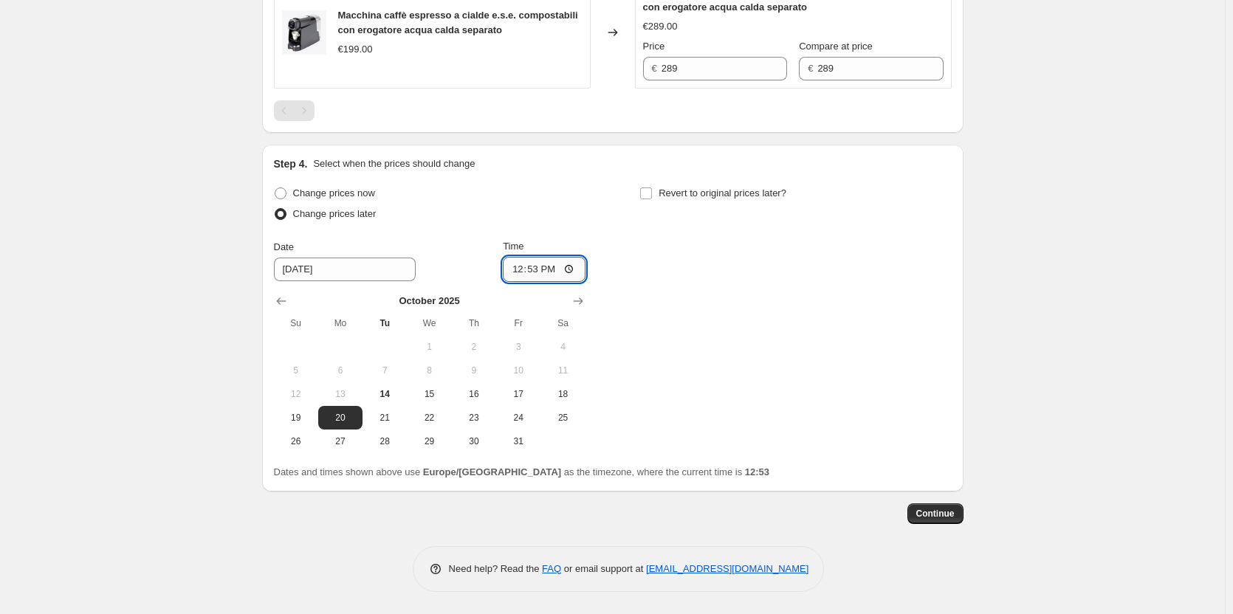
click at [569, 269] on input "12:53" at bounding box center [544, 269] width 83 height 25
type input "00:01"
click at [729, 410] on div "Change prices now Change prices later Date [DATE] Time 00:[DATE] Mo Tu We Th Fr…" at bounding box center [613, 318] width 678 height 270
click at [648, 196] on input "Revert to original prices later?" at bounding box center [646, 193] width 12 height 12
checkbox input "true"
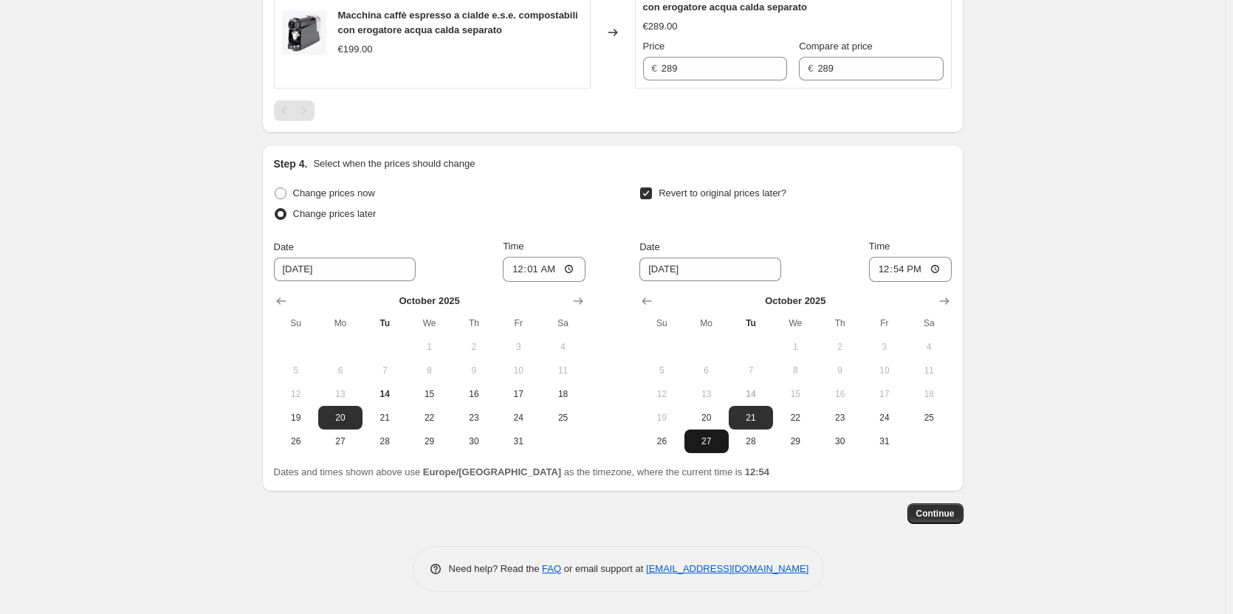
click at [706, 448] on button "27" at bounding box center [706, 442] width 44 height 24
type input "[DATE]"
click at [945, 268] on input "12:54" at bounding box center [910, 269] width 83 height 25
type input "00:01"
click at [865, 521] on div "Continue" at bounding box center [612, 513] width 701 height 21
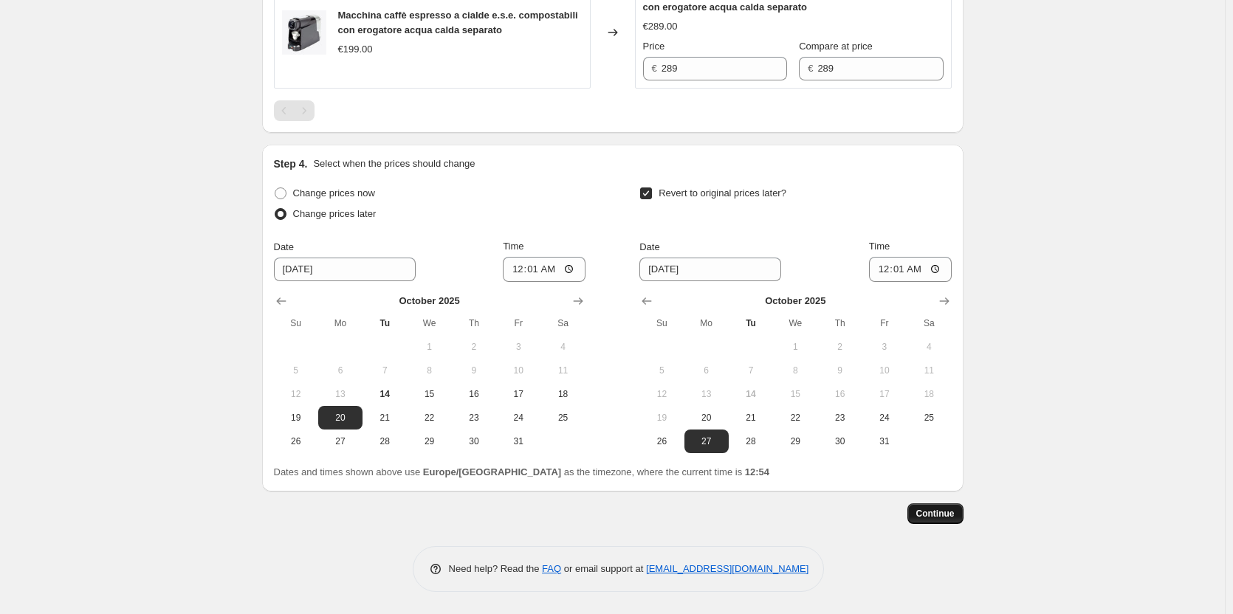
click at [944, 511] on span "Continue" at bounding box center [935, 514] width 38 height 12
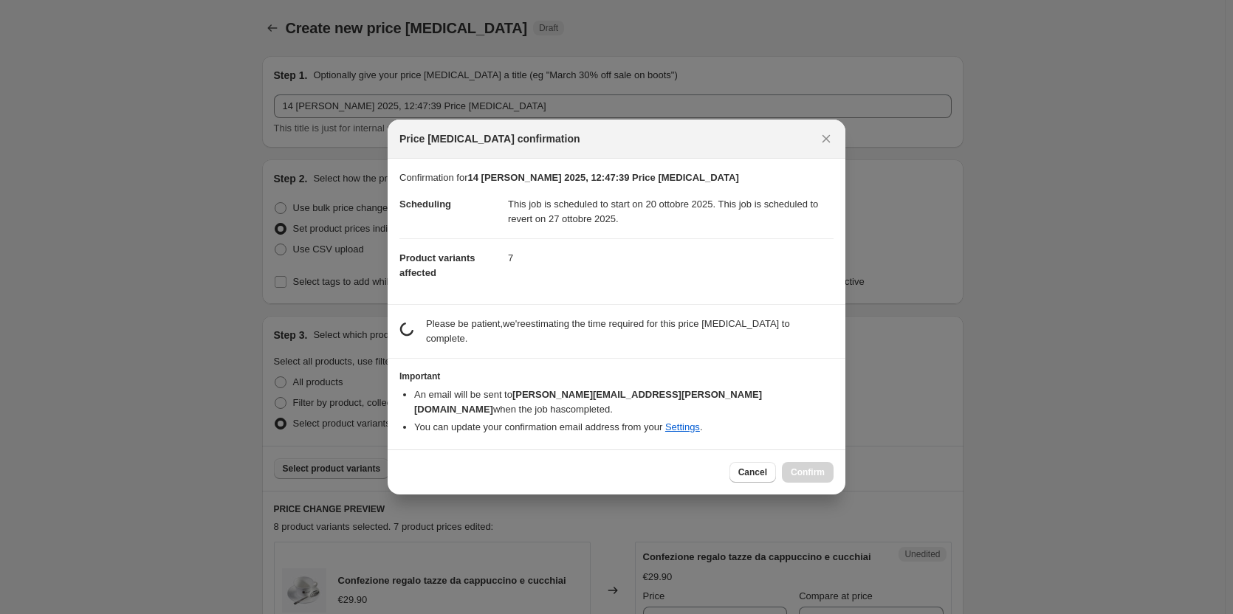
scroll to position [0, 0]
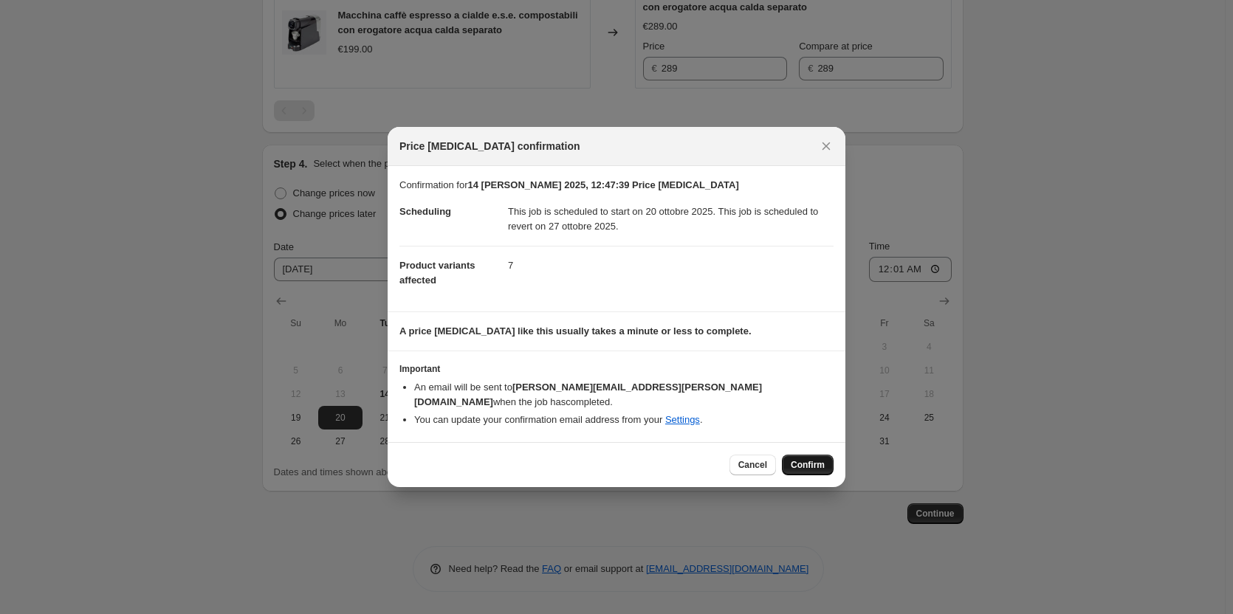
click at [817, 459] on span "Confirm" at bounding box center [807, 465] width 34 height 12
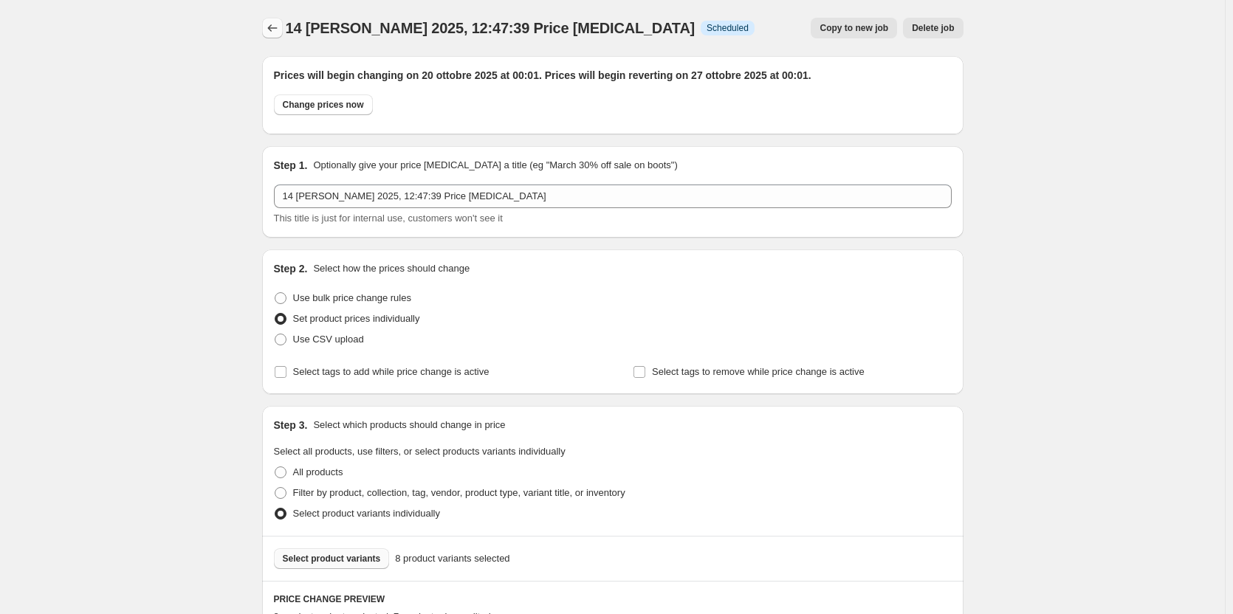
click at [272, 30] on icon "Price change jobs" at bounding box center [272, 28] width 15 height 15
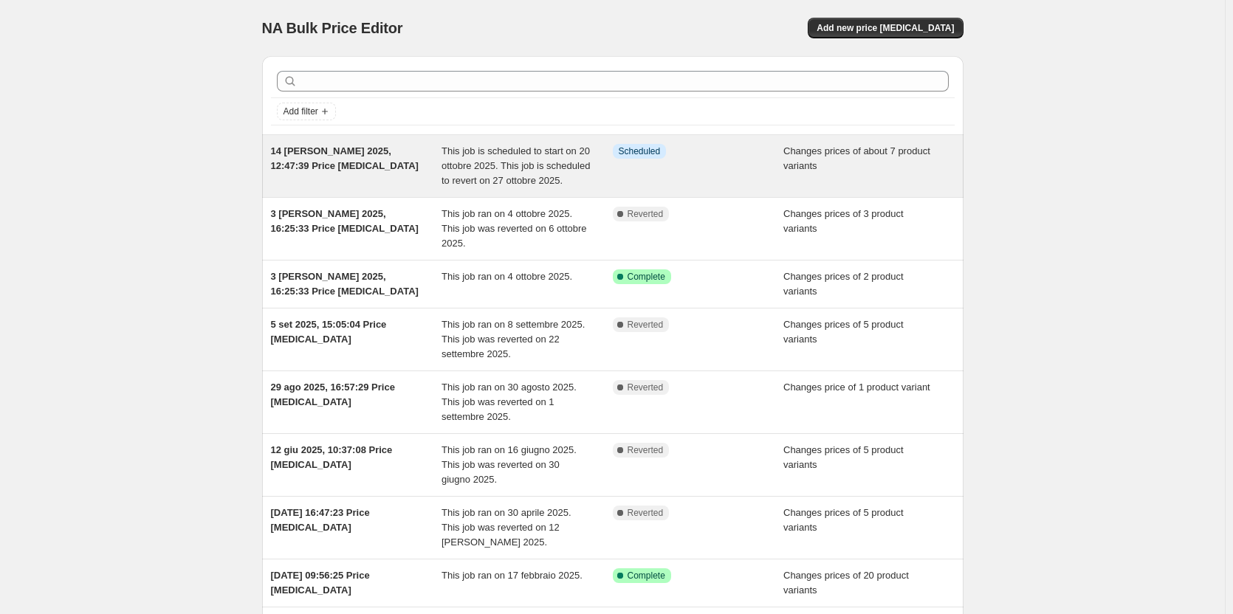
click at [339, 162] on div "14 [PERSON_NAME] 2025, 12:47:39 Price [MEDICAL_DATA]" at bounding box center [356, 166] width 171 height 44
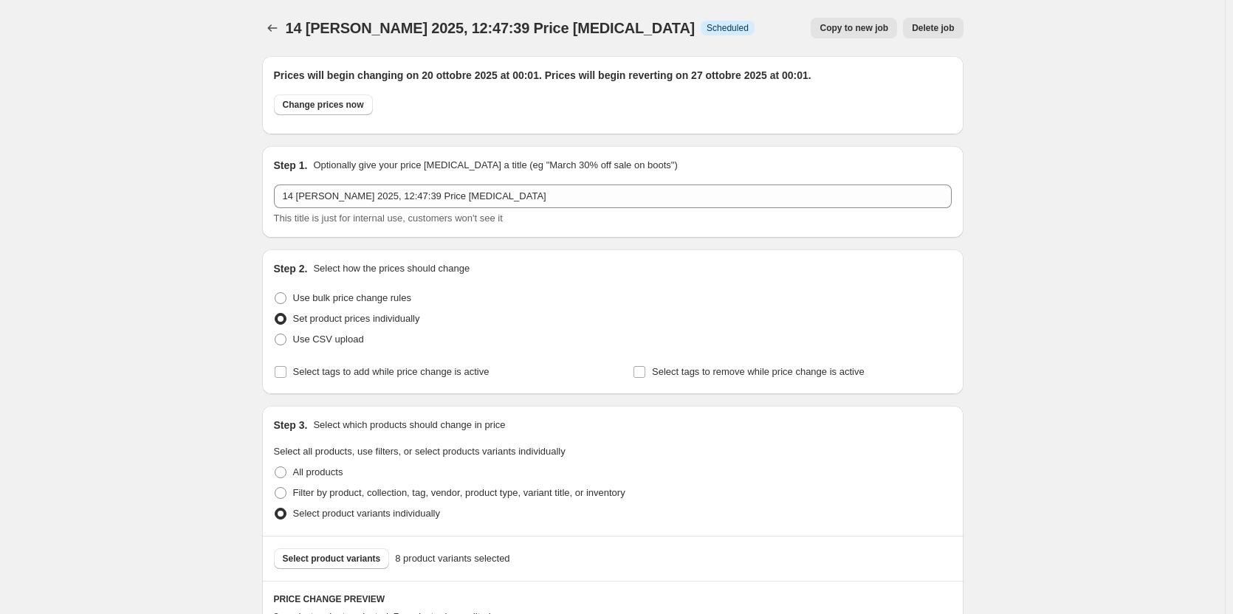
scroll to position [295, 0]
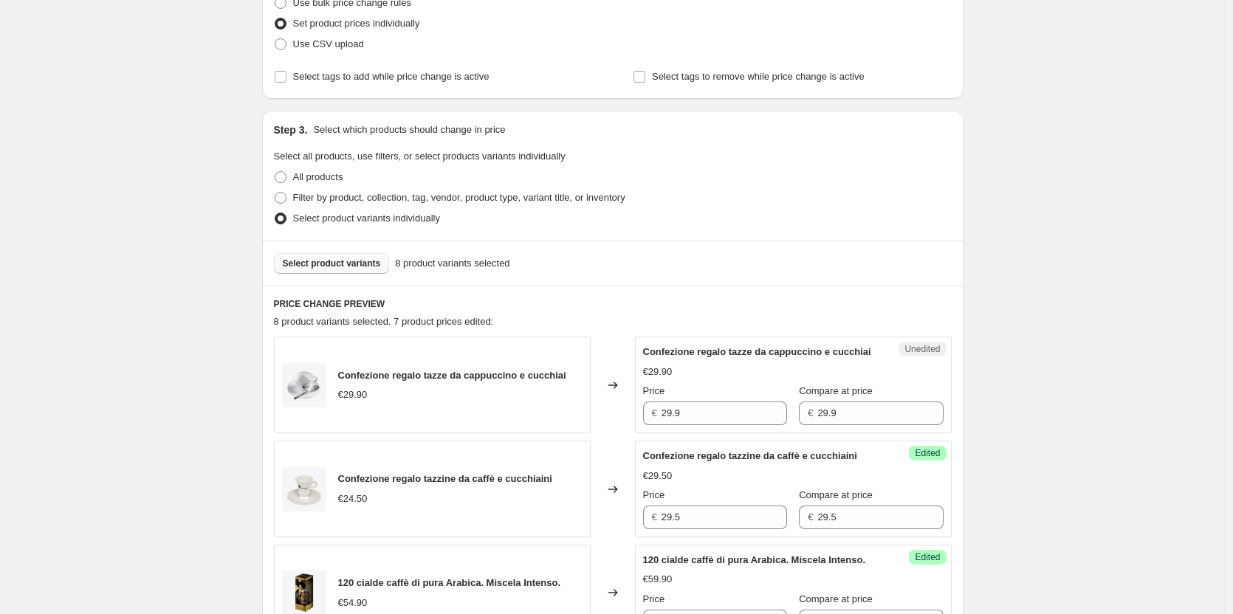
click at [332, 265] on span "Select product variants" at bounding box center [332, 264] width 98 height 12
click at [328, 266] on span "Select product variants" at bounding box center [332, 264] width 98 height 12
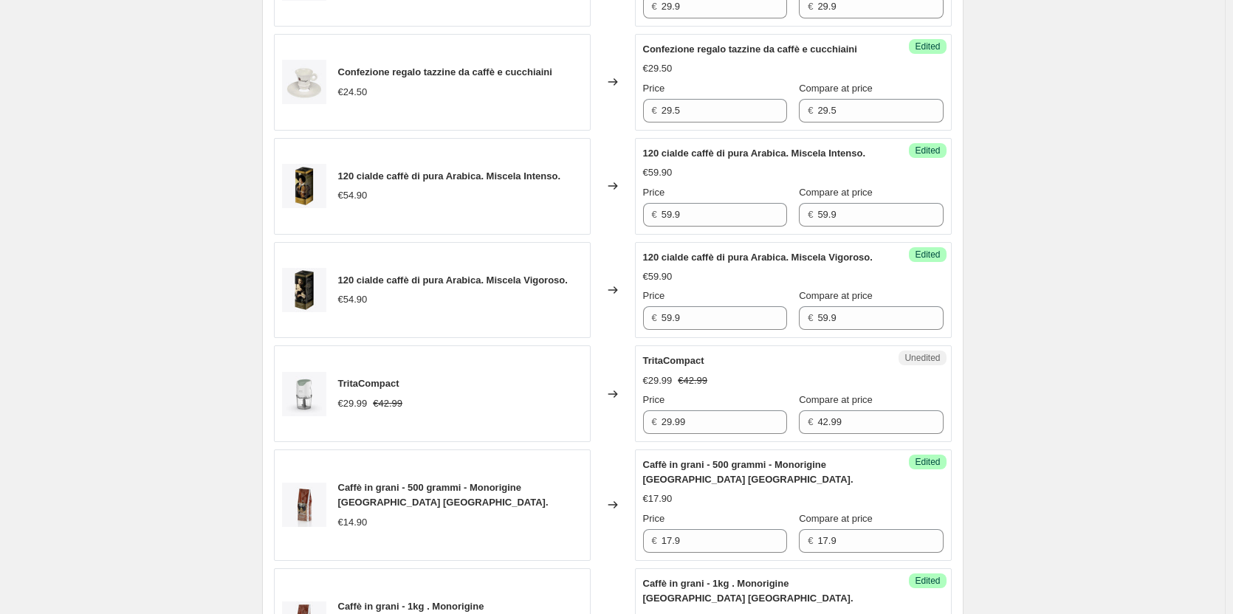
scroll to position [886, 0]
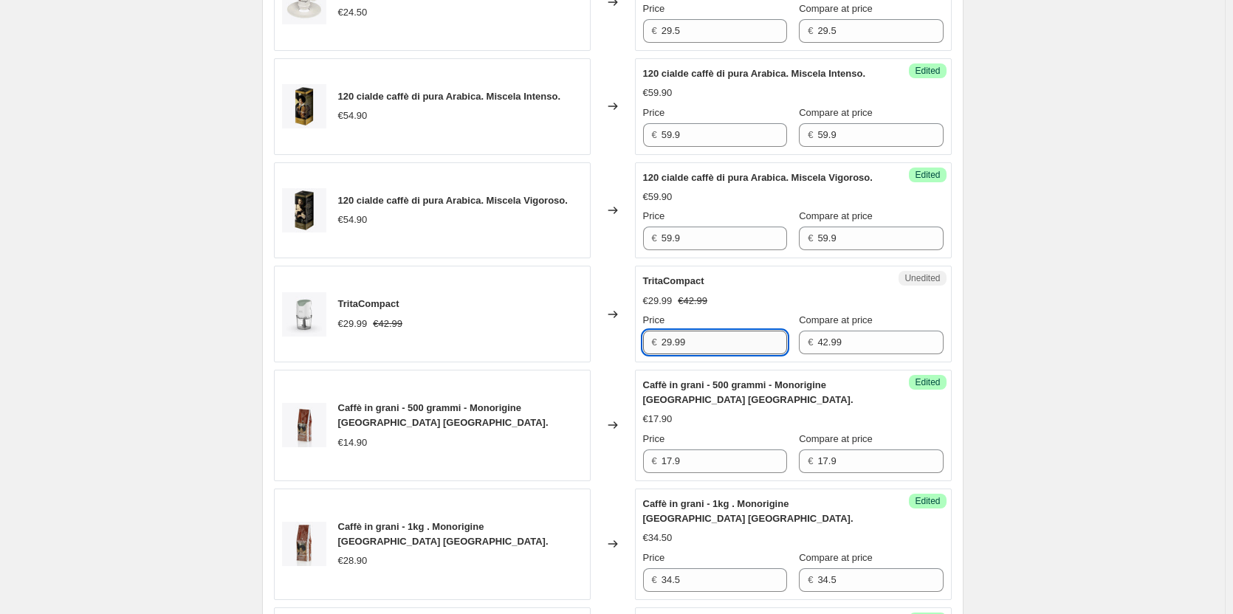
click at [714, 354] on input "29.99" at bounding box center [723, 343] width 125 height 24
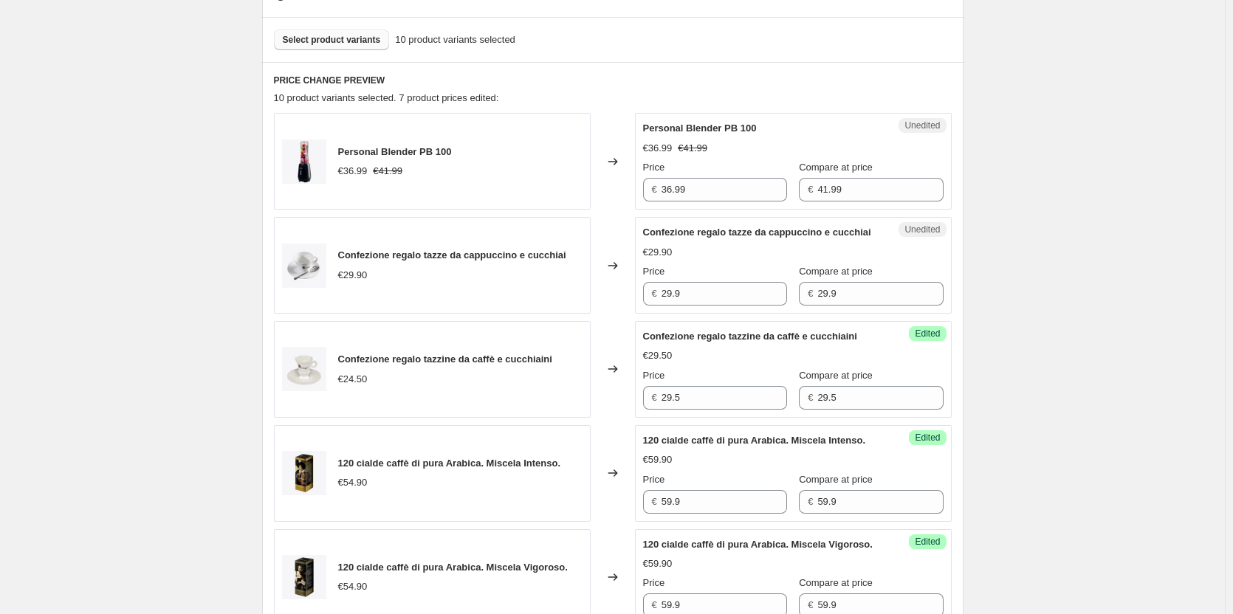
scroll to position [517, 0]
type input "42.99"
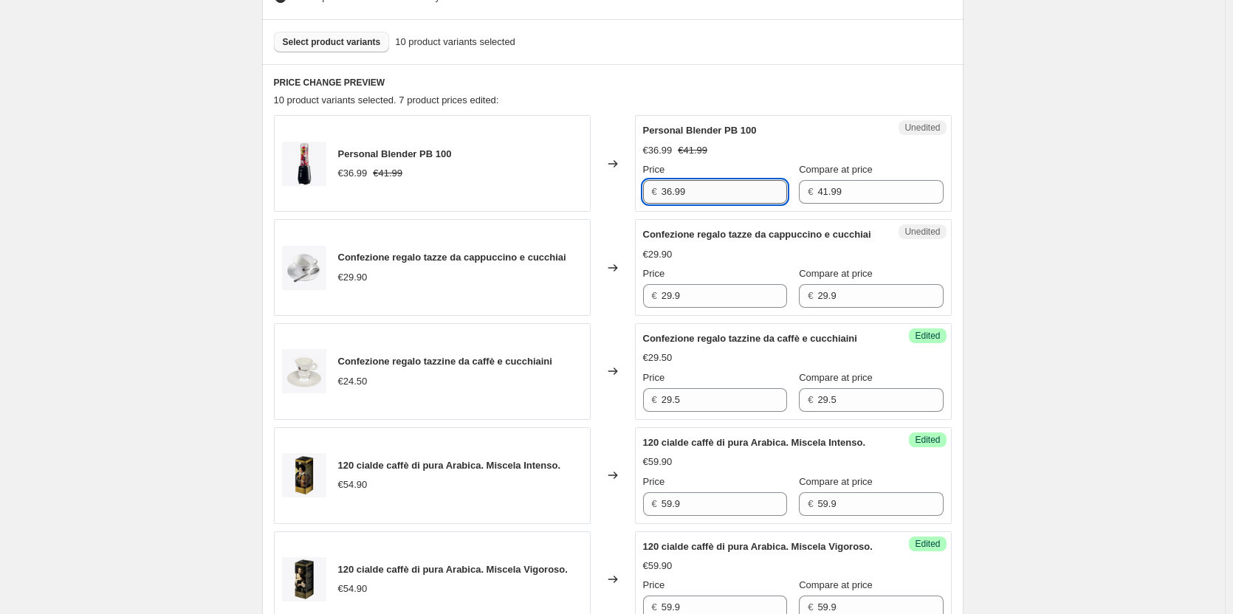
click at [694, 186] on input "36.99" at bounding box center [723, 192] width 125 height 24
type input "41.99"
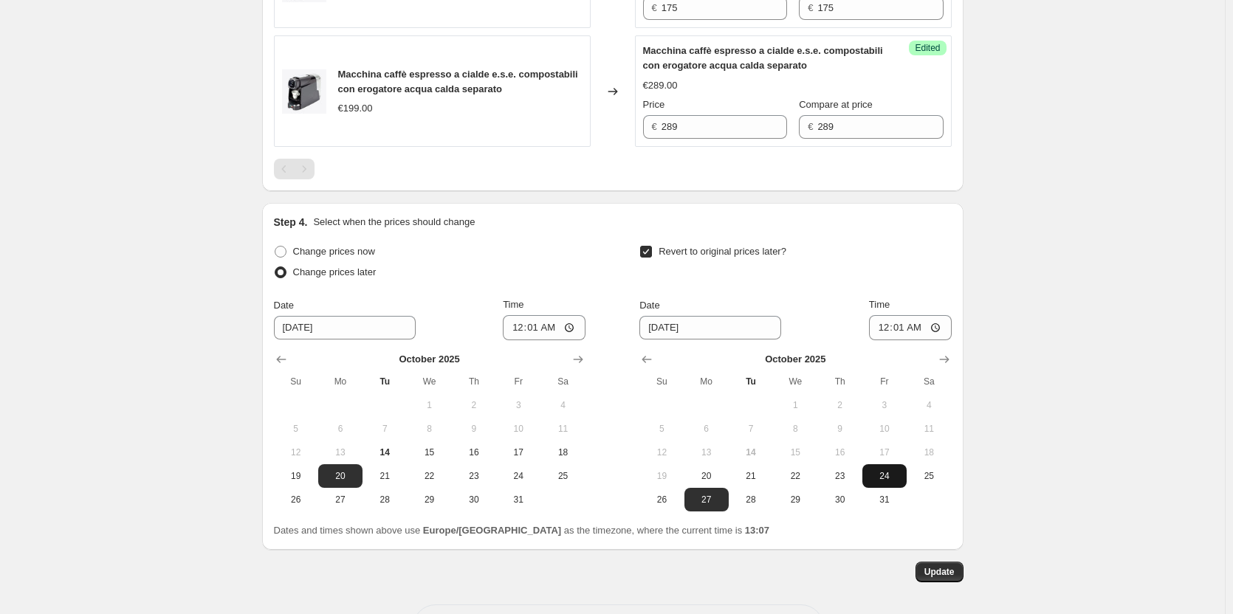
scroll to position [1678, 0]
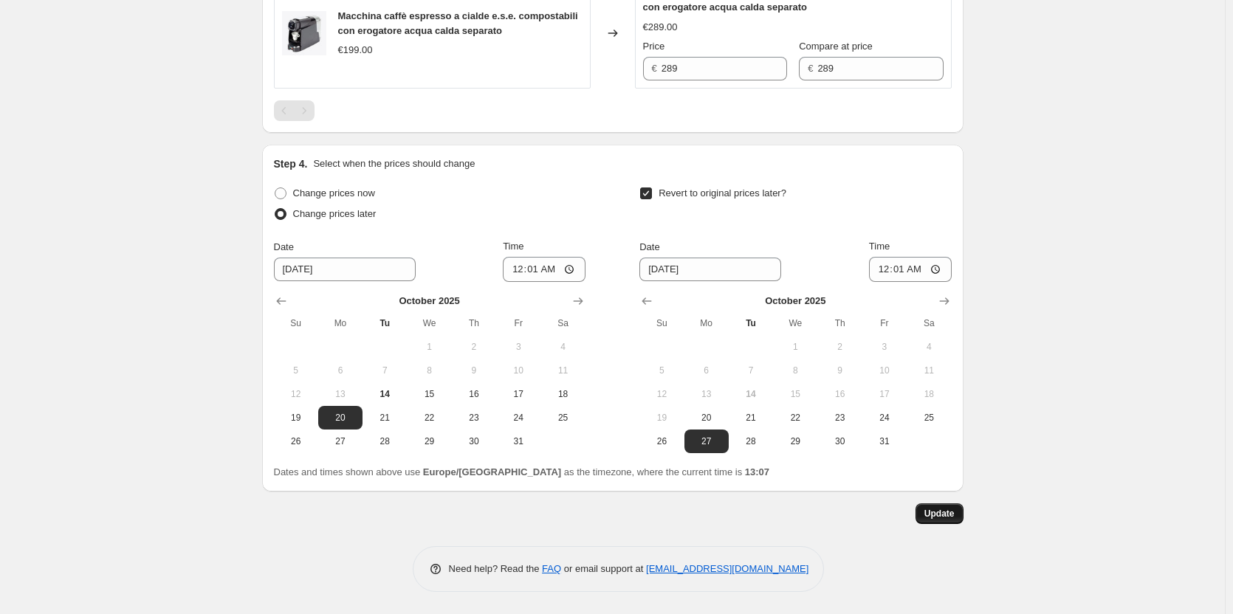
click at [936, 515] on span "Update" at bounding box center [939, 514] width 30 height 12
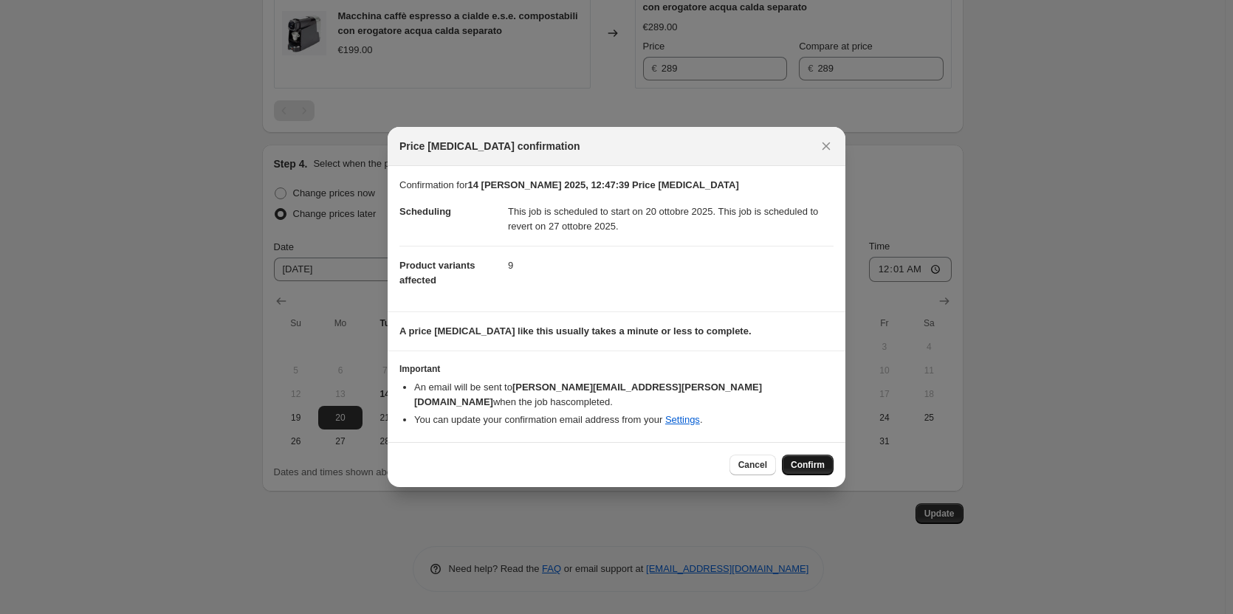
click at [800, 459] on span "Confirm" at bounding box center [807, 465] width 34 height 12
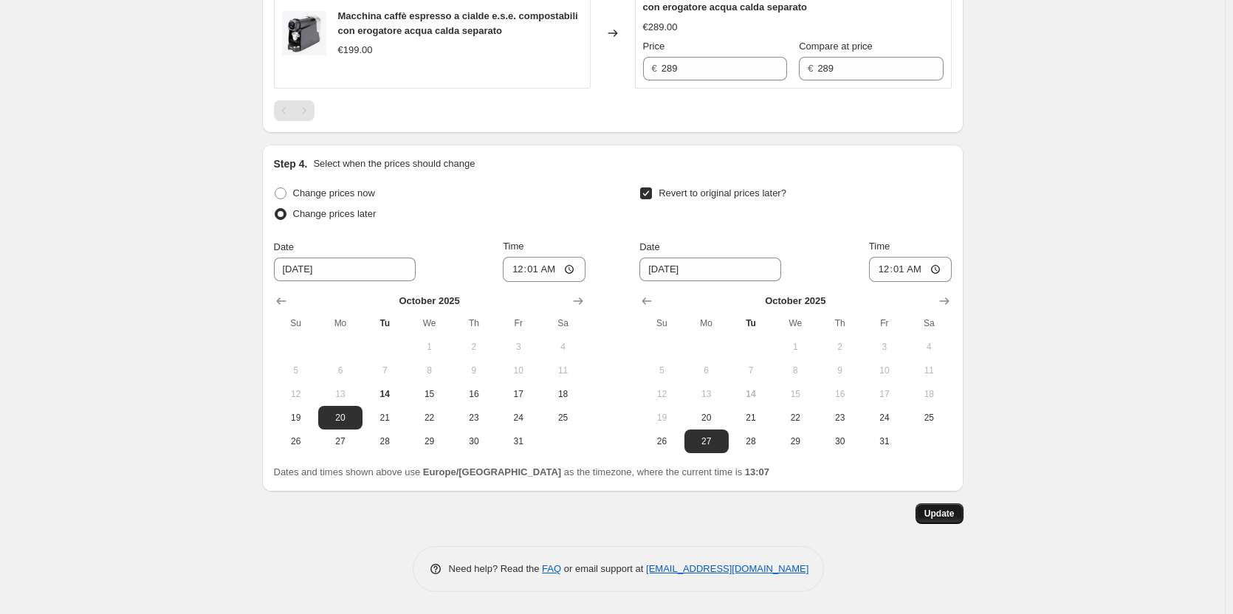
click at [944, 516] on span "Update" at bounding box center [939, 514] width 30 height 12
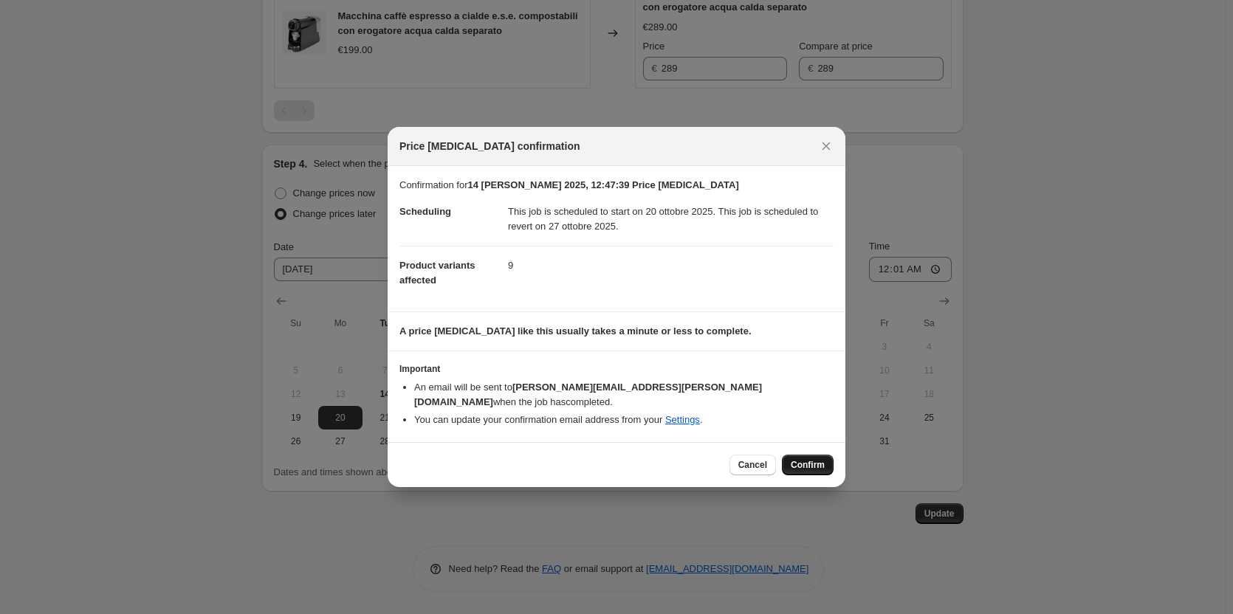
click at [809, 461] on span "Confirm" at bounding box center [807, 465] width 34 height 12
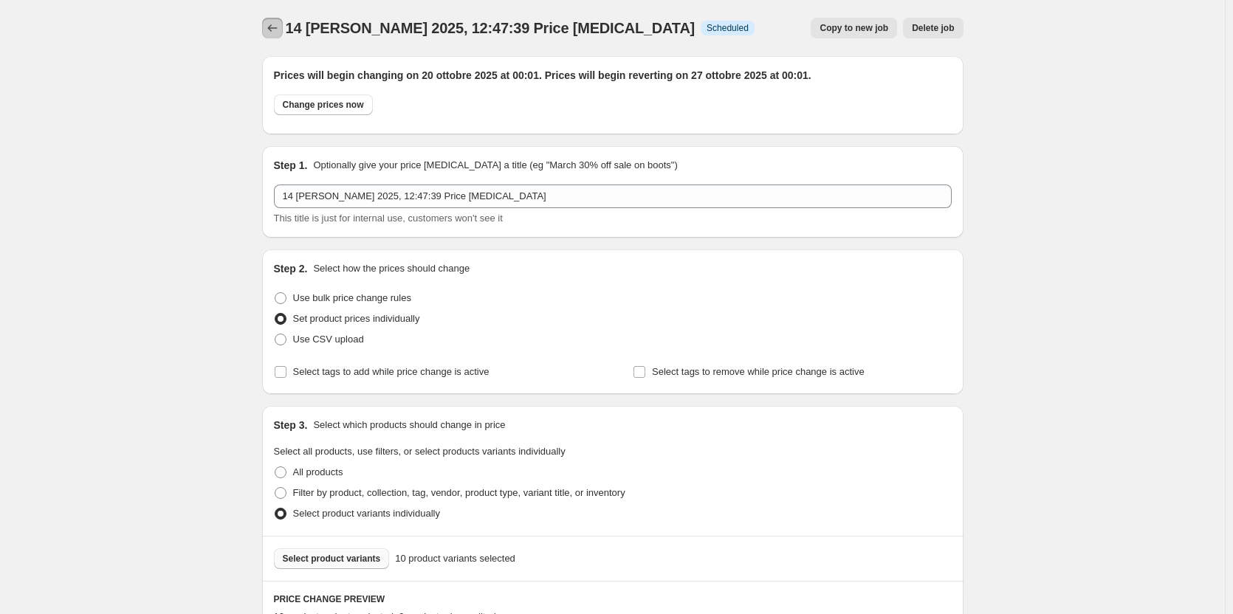
click at [270, 29] on icon "Price change jobs" at bounding box center [272, 28] width 15 height 15
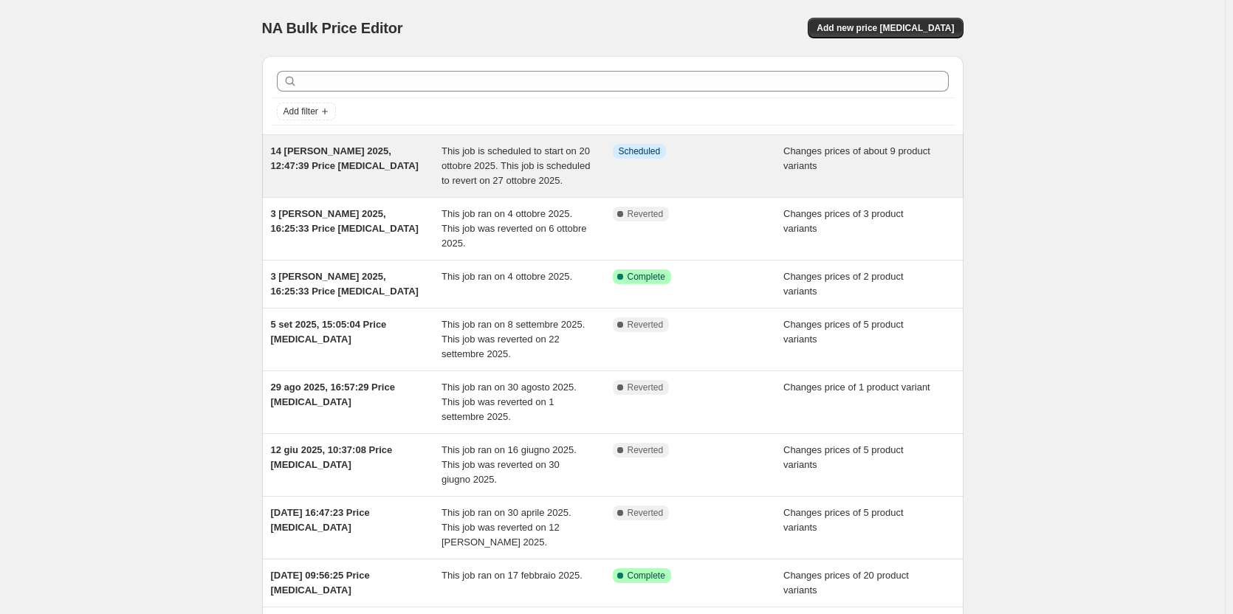
click at [479, 171] on span "This job is scheduled to start on 20 ottobre 2025. This job is scheduled to rev…" at bounding box center [515, 165] width 148 height 41
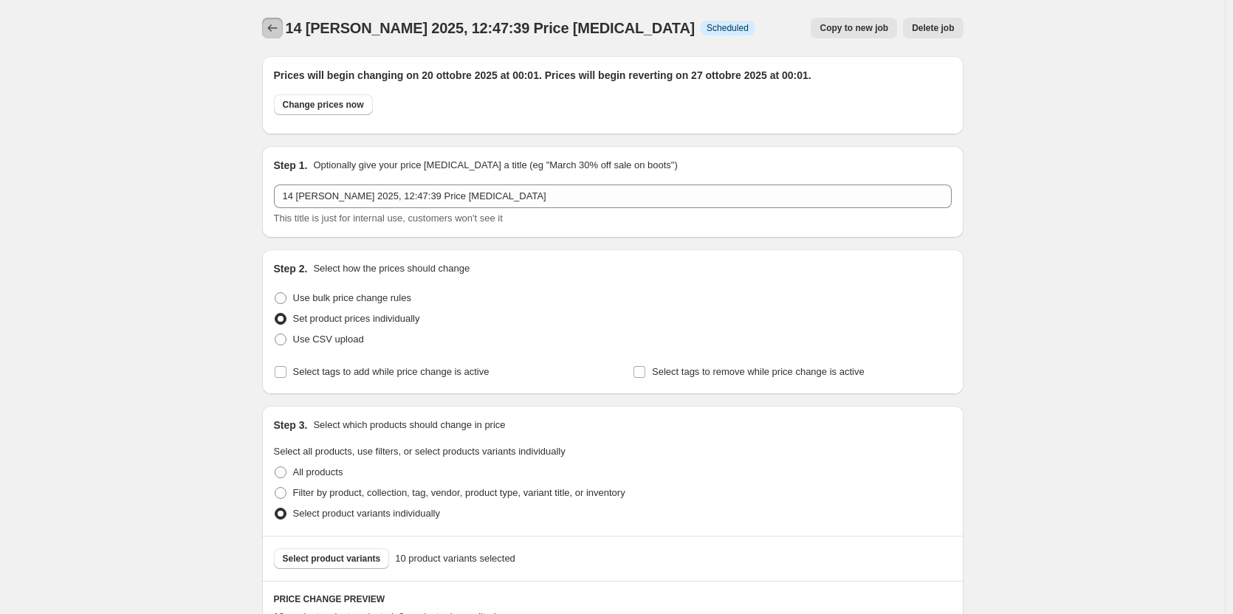
click at [275, 30] on icon "Price change jobs" at bounding box center [272, 28] width 15 height 15
